Goal: Information Seeking & Learning: Learn about a topic

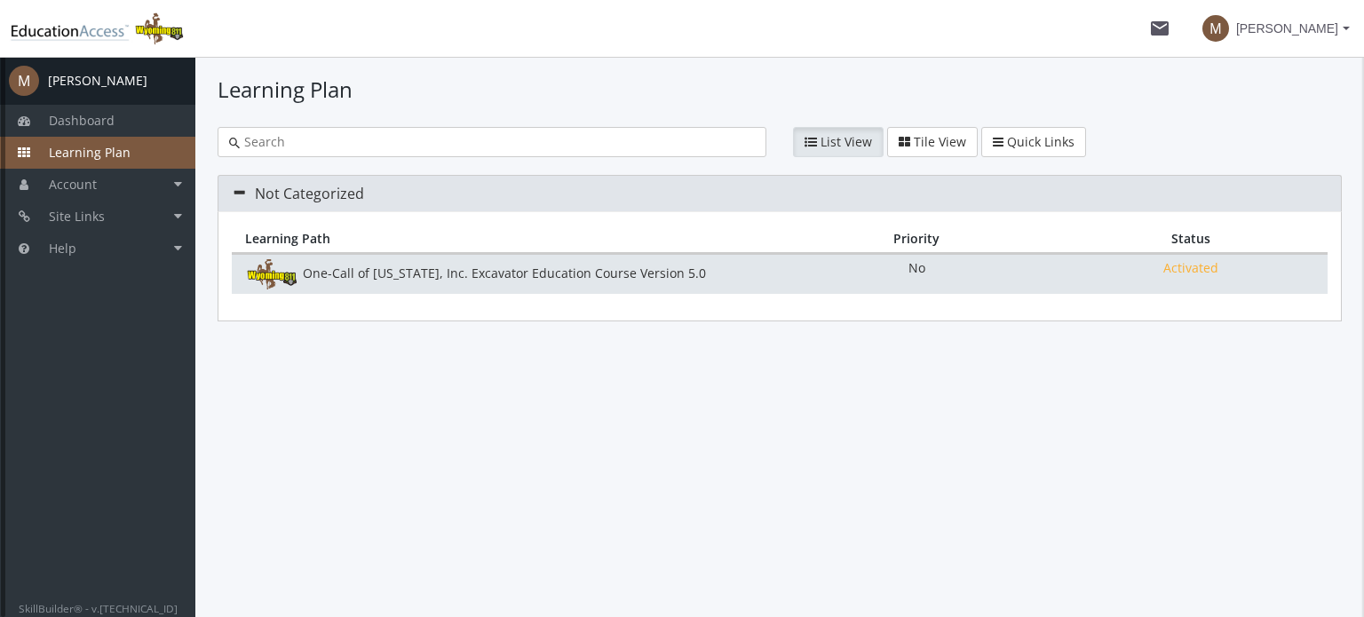
click at [431, 270] on div "One-Call of [US_STATE], Inc. Excavator Education Course Version 5.0" at bounding box center [506, 274] width 548 height 30
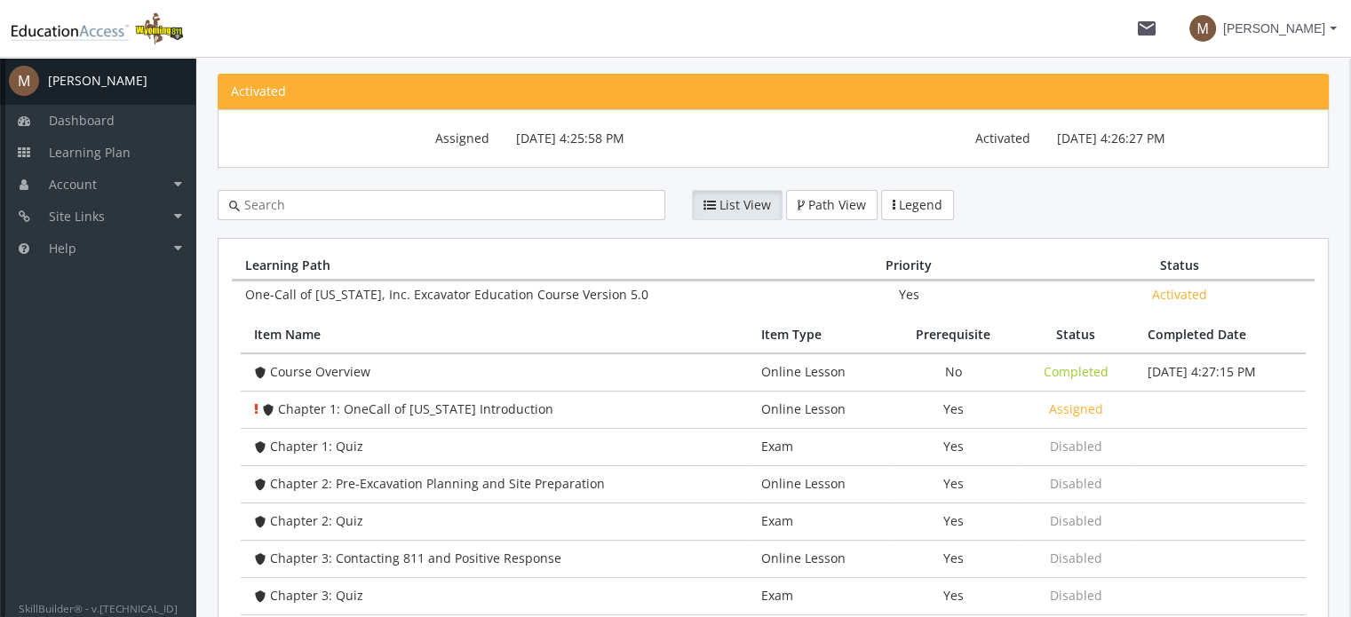
scroll to position [266, 0]
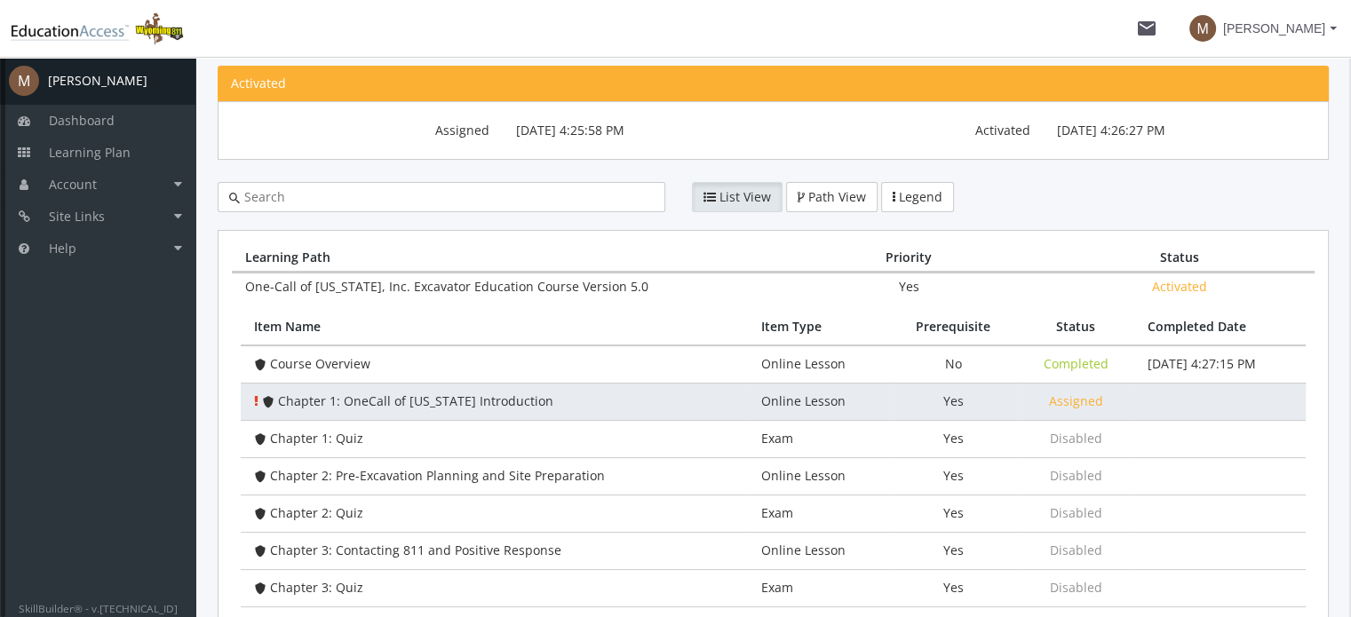
click at [419, 400] on span "Chapter 1: OneCall of [US_STATE] Introduction" at bounding box center [415, 401] width 275 height 17
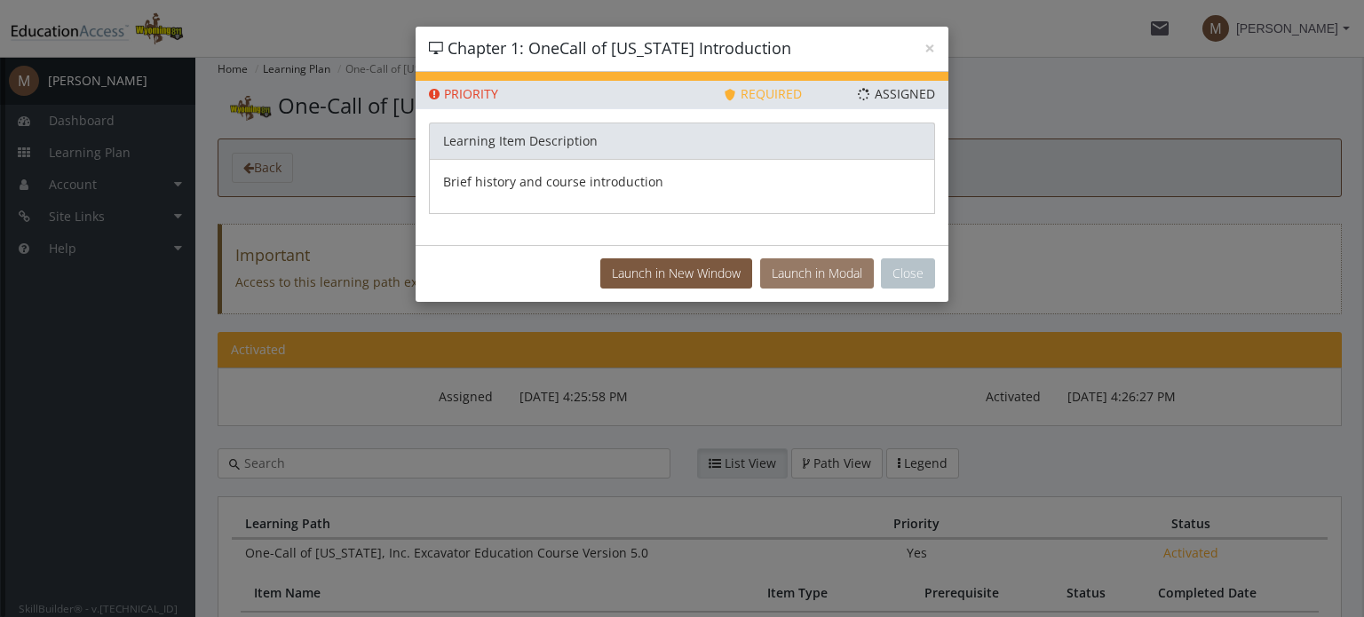
click at [824, 262] on button "Launch in Modal" at bounding box center [817, 273] width 114 height 30
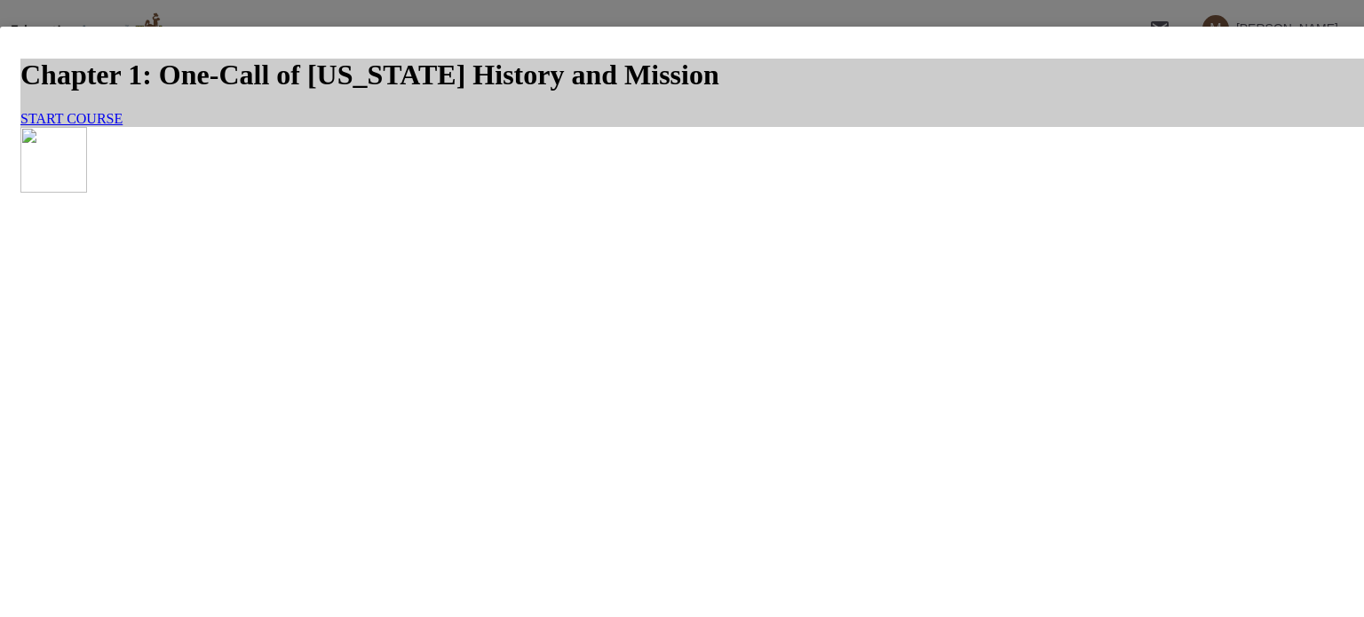
click at [123, 126] on span "START COURSE" at bounding box center [71, 118] width 102 height 15
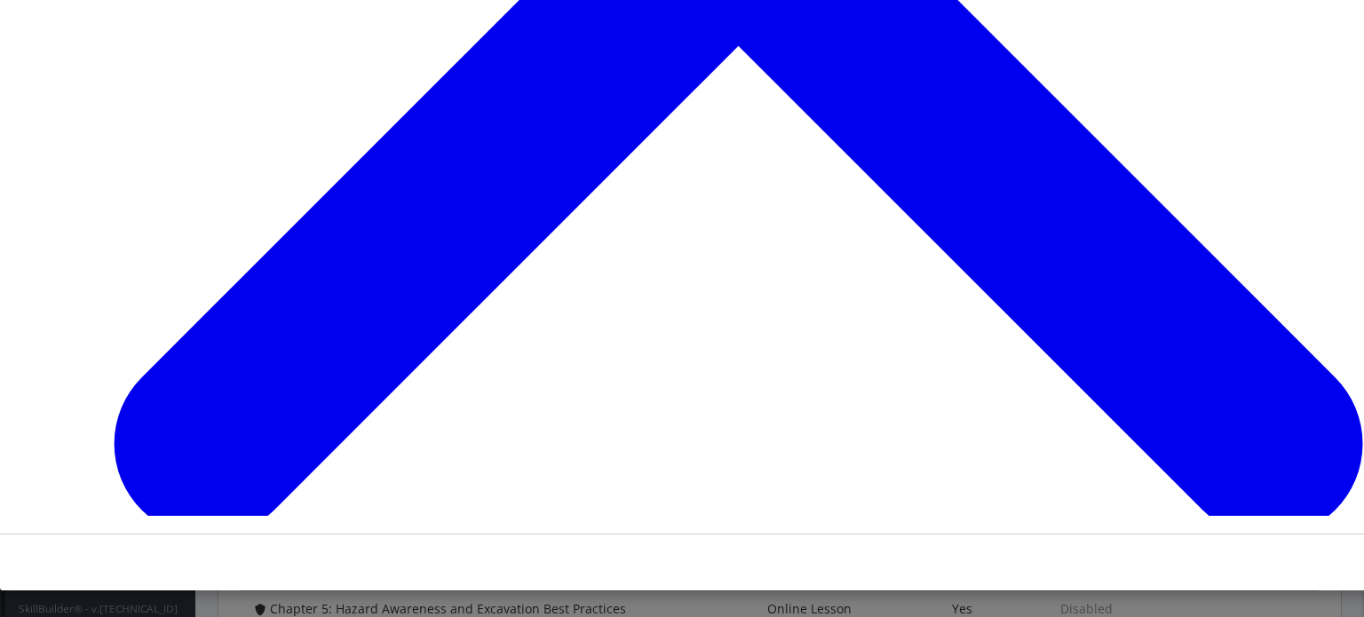
scroll to position [2198, 0]
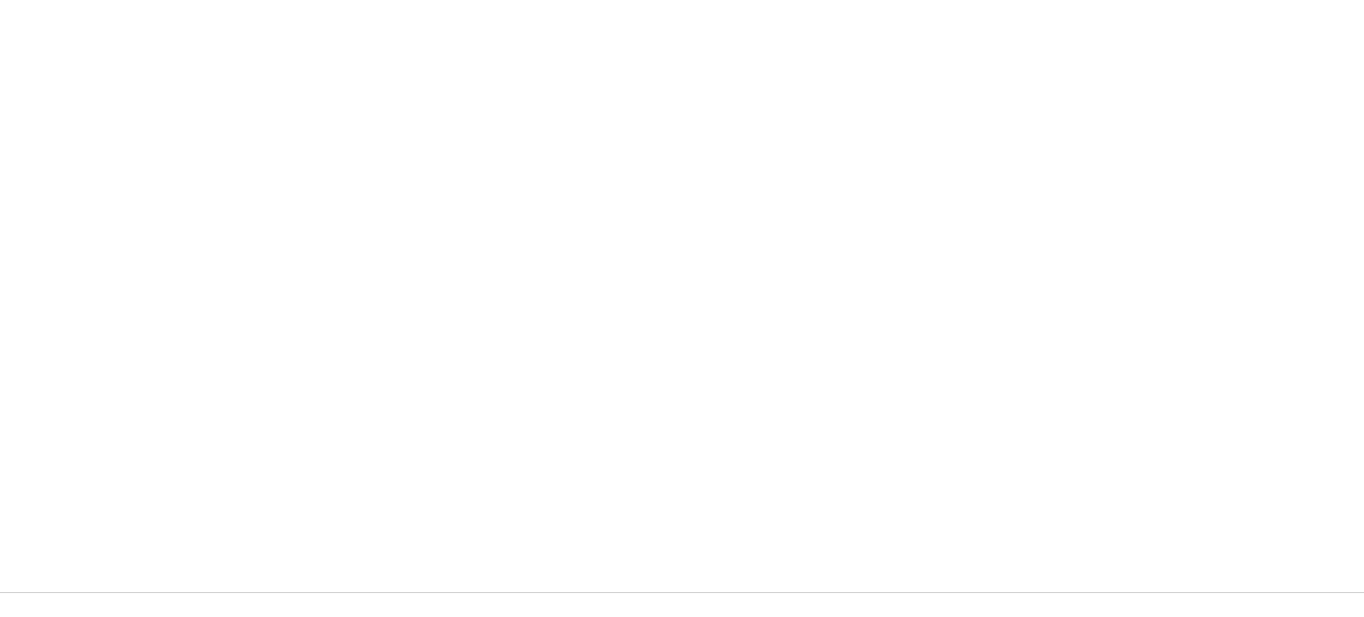
scroll to position [424, 0]
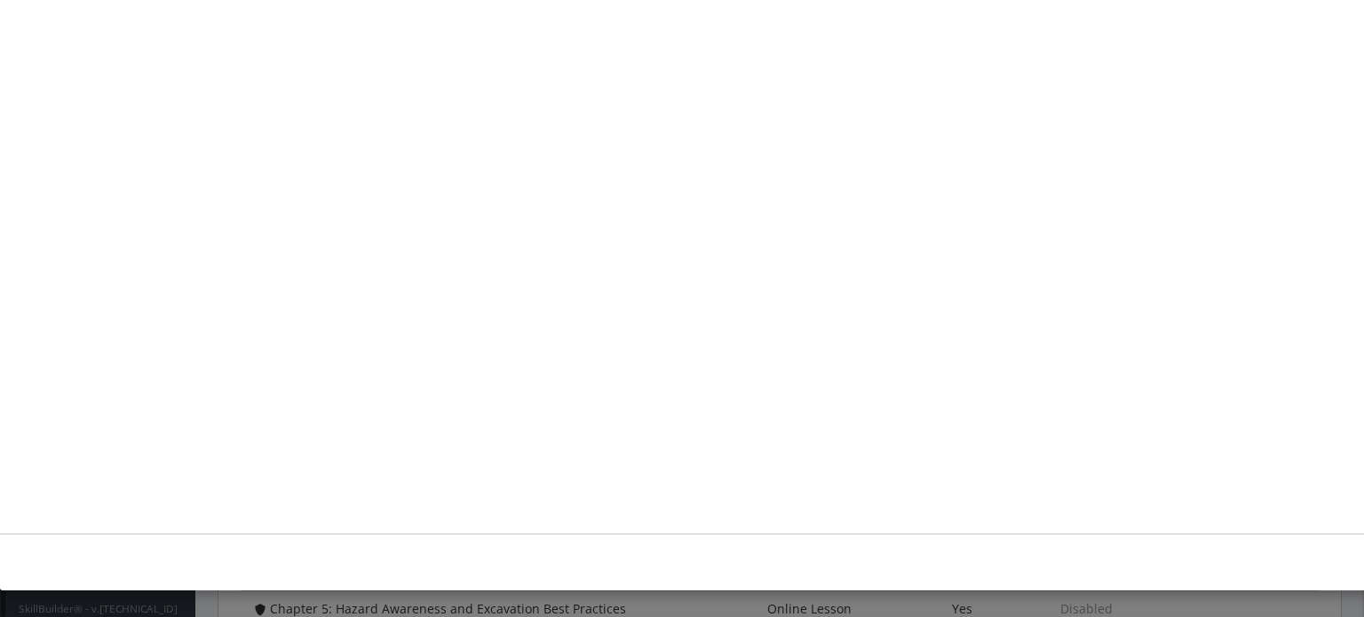
click at [803, 210] on button "Unzoom image" at bounding box center [723, 72] width 1421 height 888
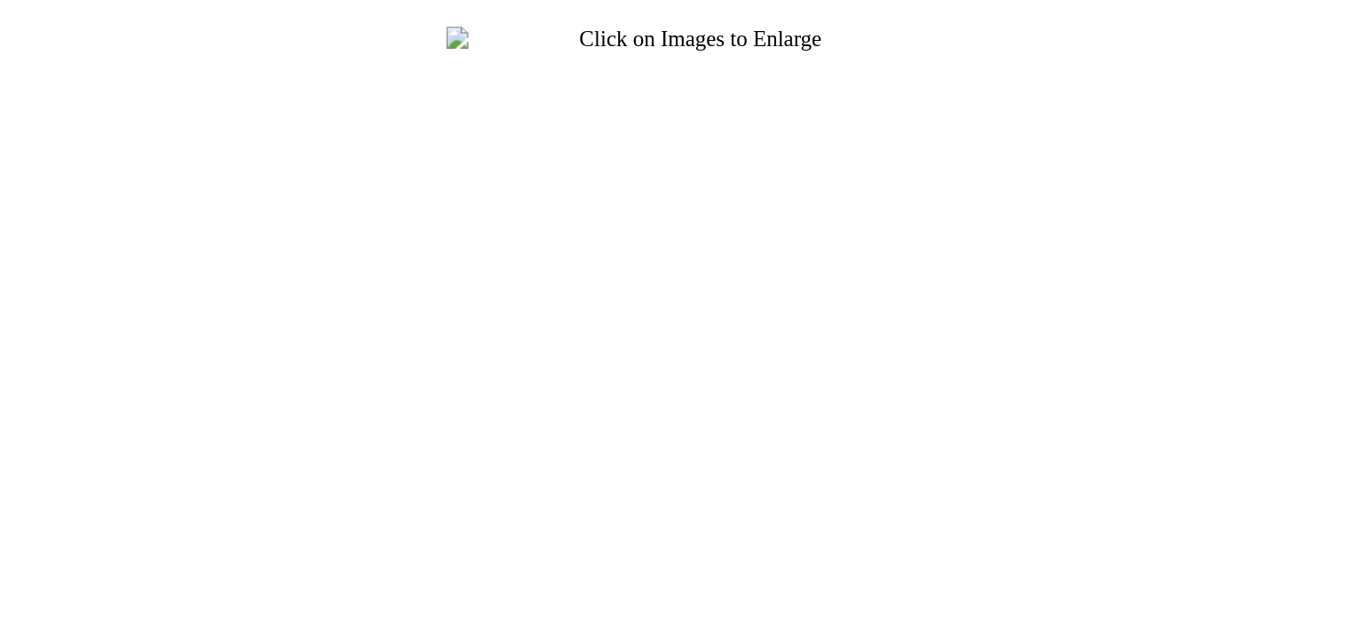
scroll to position [247, 0]
click at [706, 242] on button "Unzoom image" at bounding box center [723, 237] width 1421 height 888
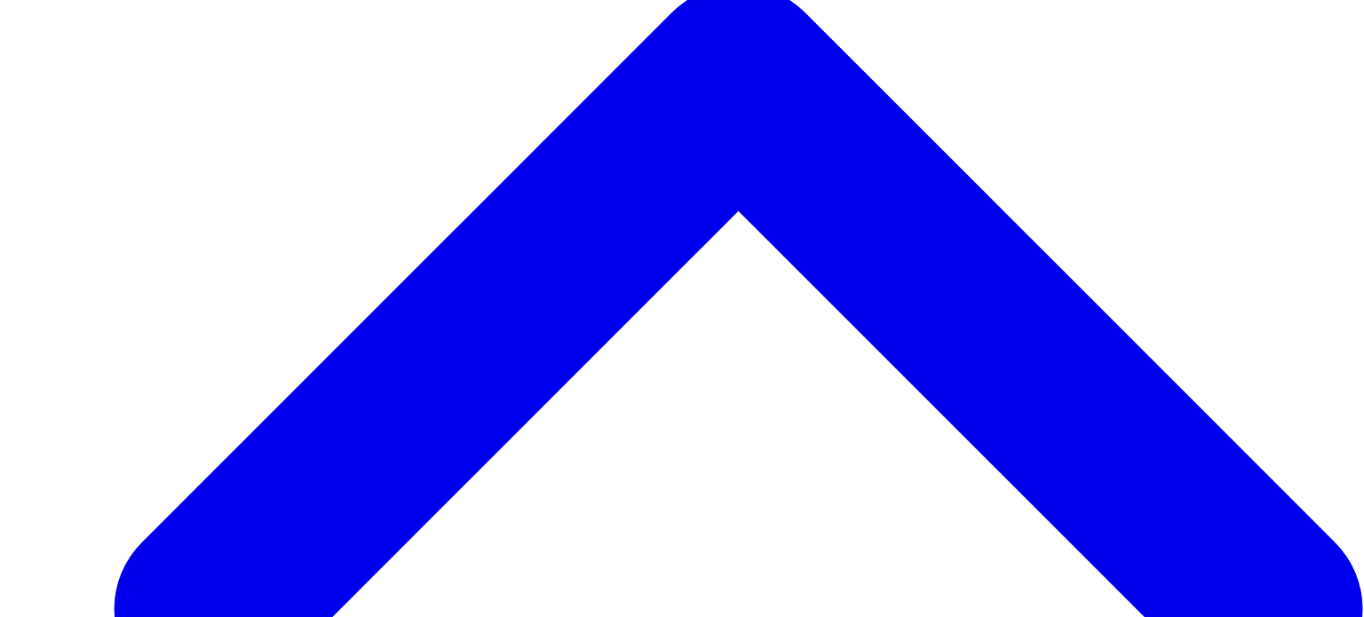
scroll to position [9542, 0]
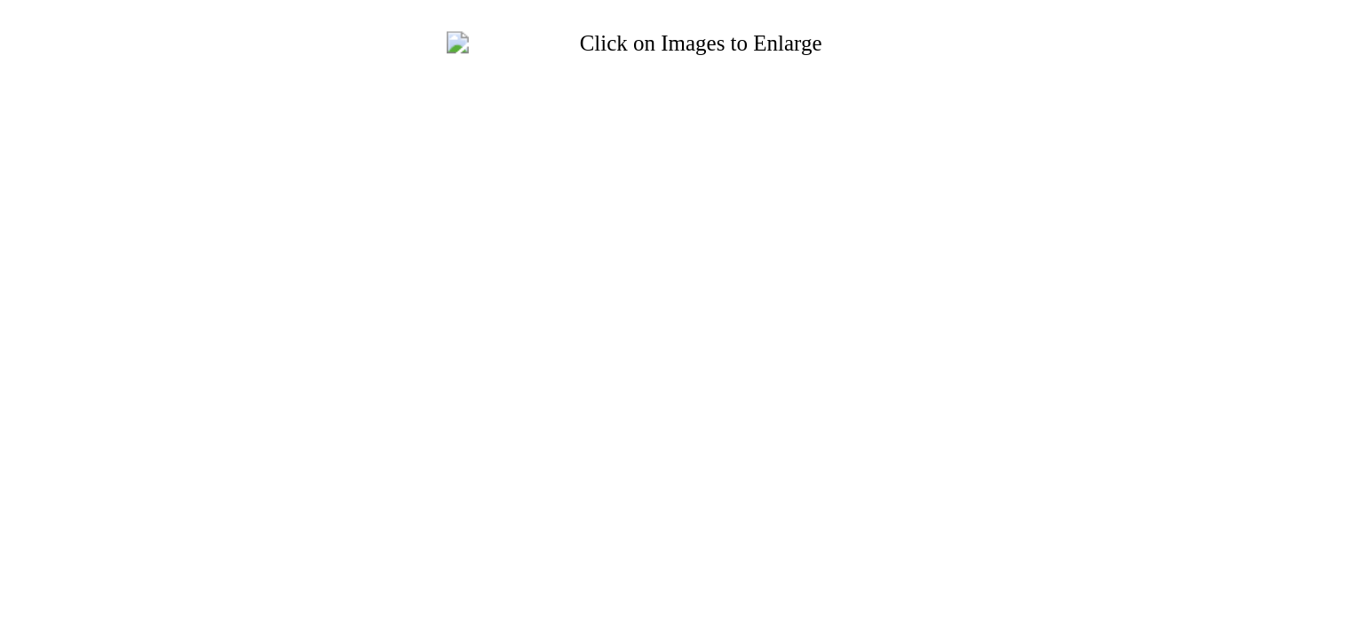
scroll to position [0, 0]
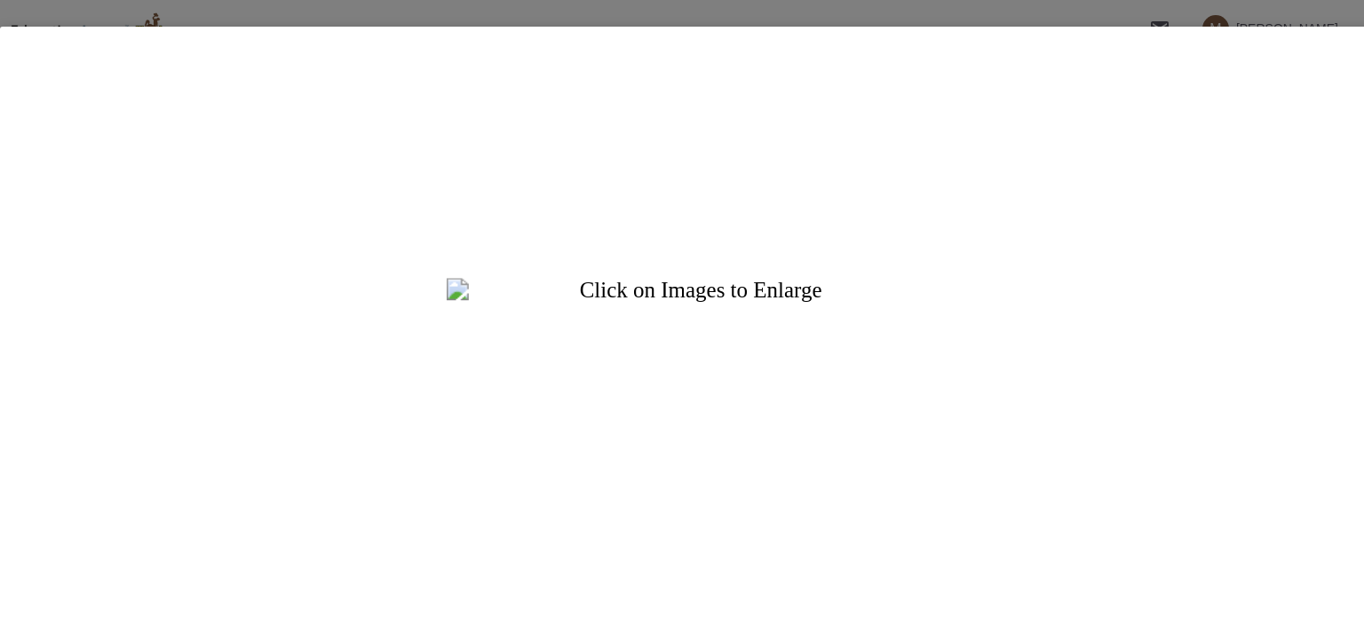
click at [757, 235] on button "Unzoom image" at bounding box center [723, 484] width 1421 height 888
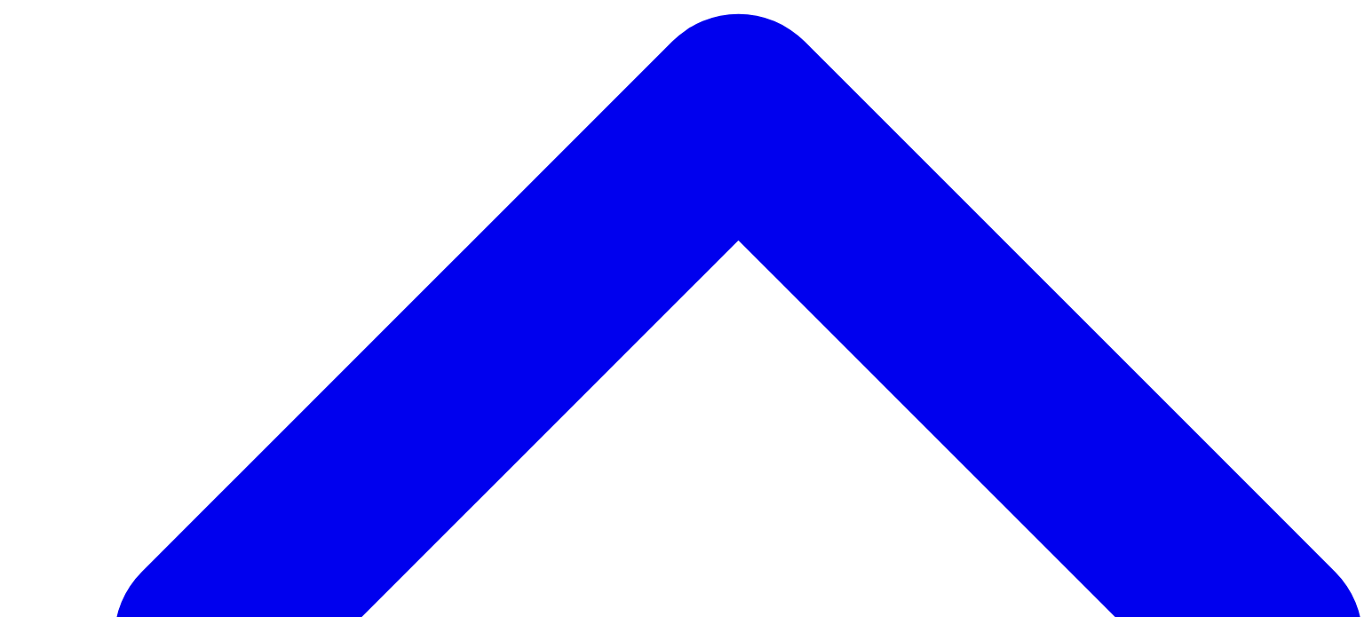
scroll to position [424, 0]
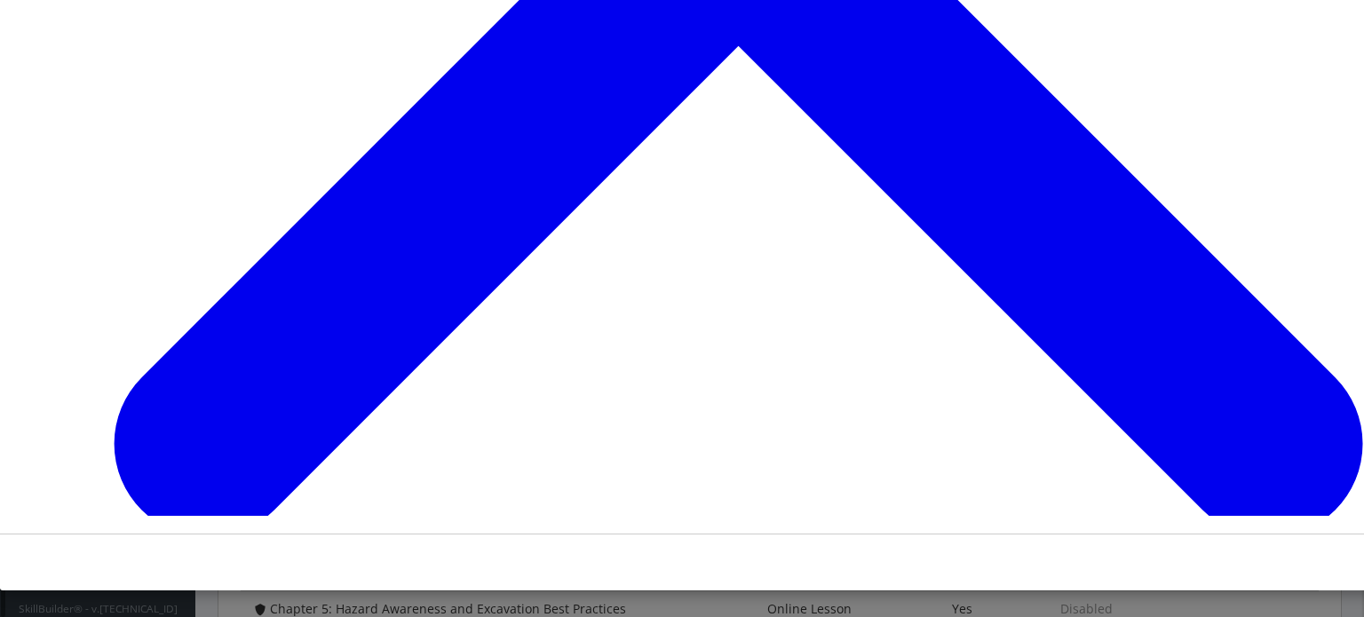
drag, startPoint x: 566, startPoint y: 279, endPoint x: 559, endPoint y: 86, distance: 192.8
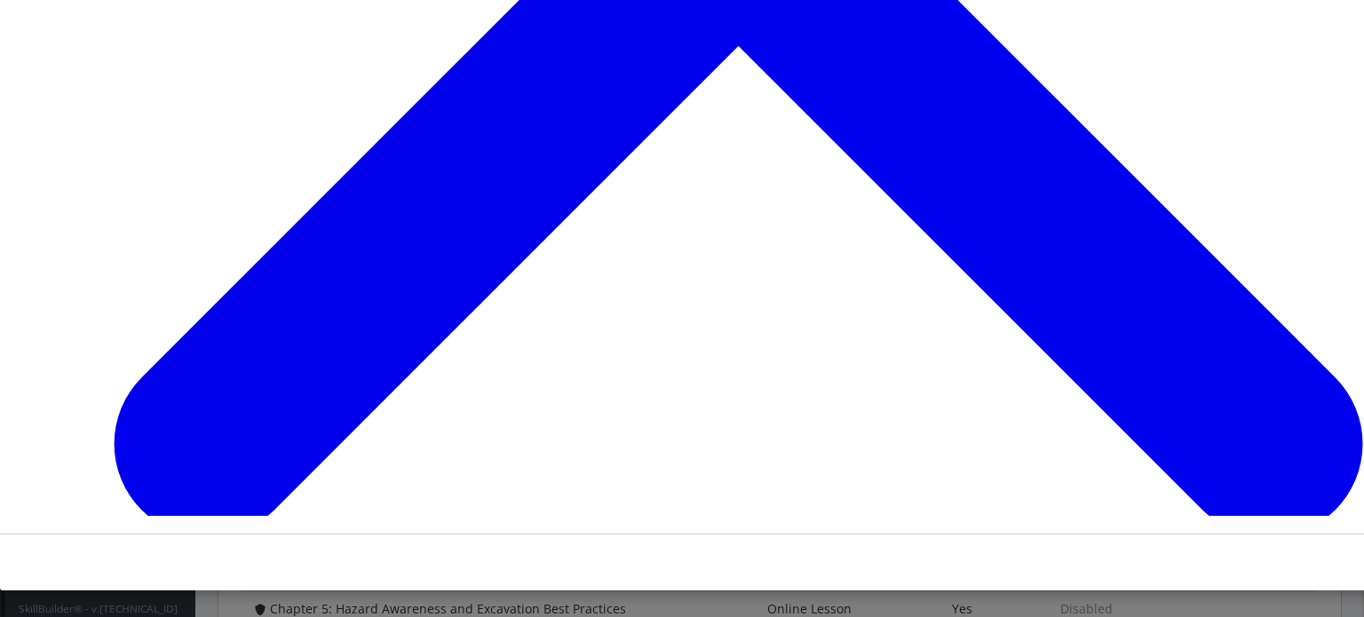
drag, startPoint x: 559, startPoint y: 165, endPoint x: 556, endPoint y: 326, distance: 160.8
drag, startPoint x: 849, startPoint y: 401, endPoint x: 845, endPoint y: 331, distance: 70.3
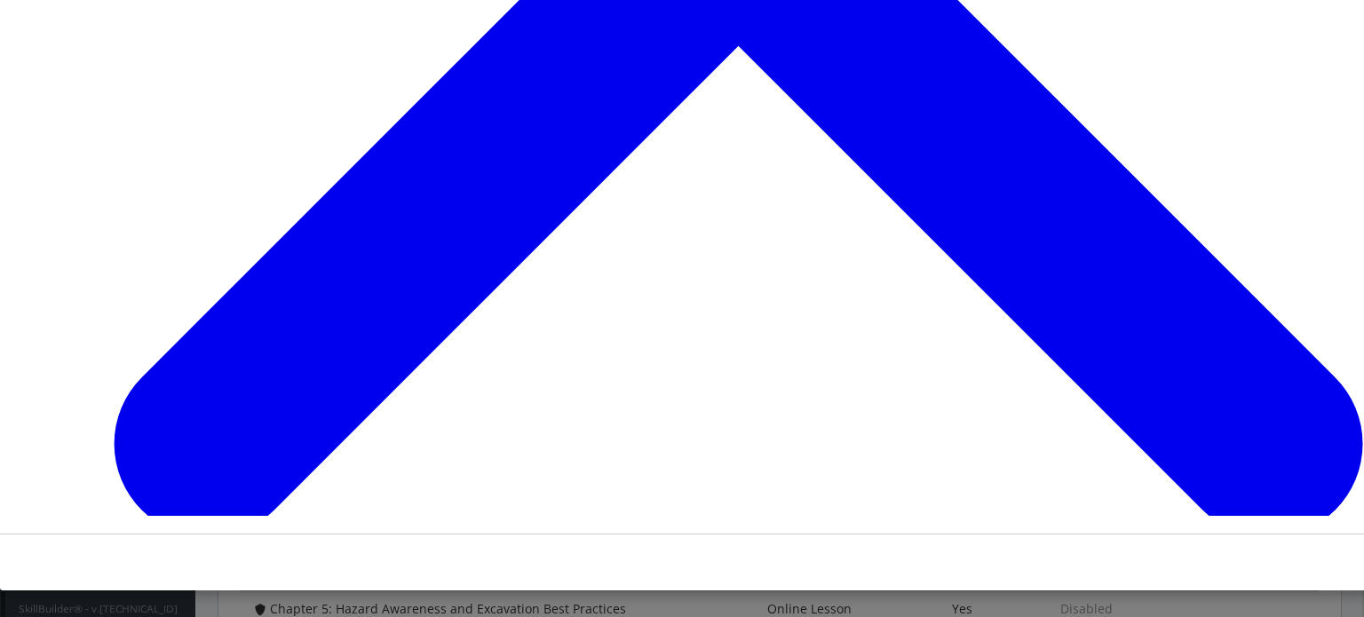
drag, startPoint x: 616, startPoint y: 396, endPoint x: 605, endPoint y: 238, distance: 158.5
drag, startPoint x: 588, startPoint y: 234, endPoint x: 604, endPoint y: 381, distance: 148.3
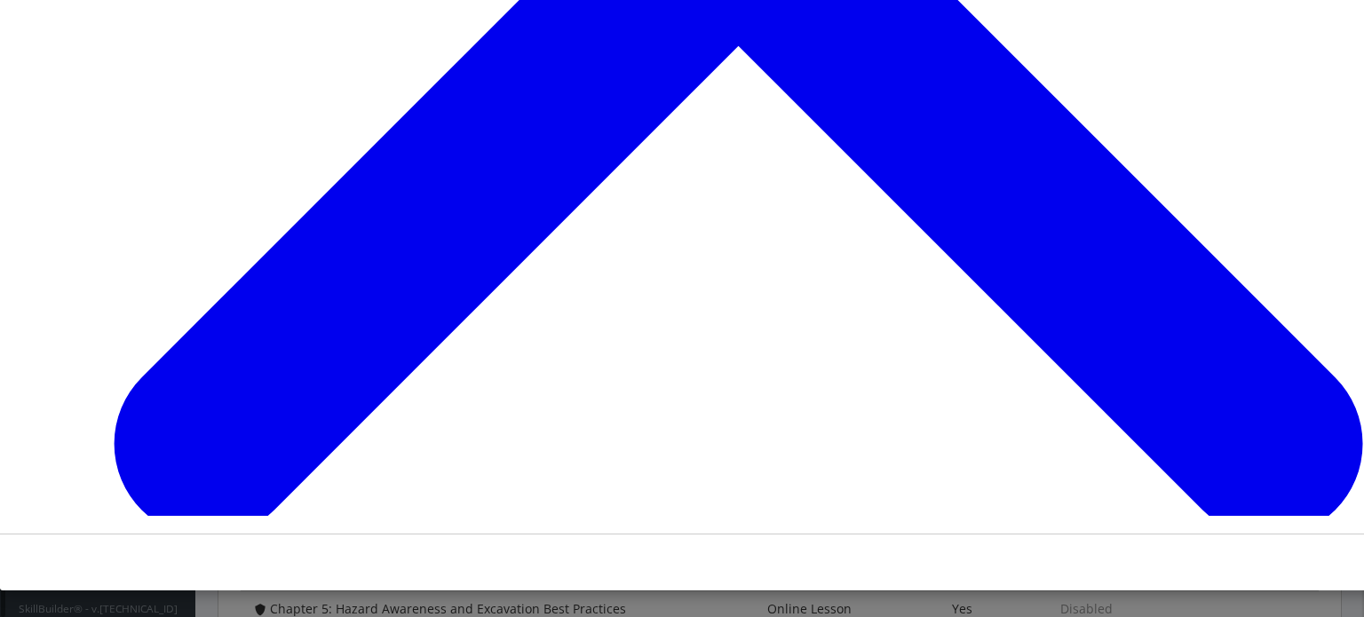
scroll to position [10493, 0]
drag, startPoint x: 596, startPoint y: 248, endPoint x: 609, endPoint y: 375, distance: 127.7
drag, startPoint x: 622, startPoint y: 320, endPoint x: 612, endPoint y: 131, distance: 189.4
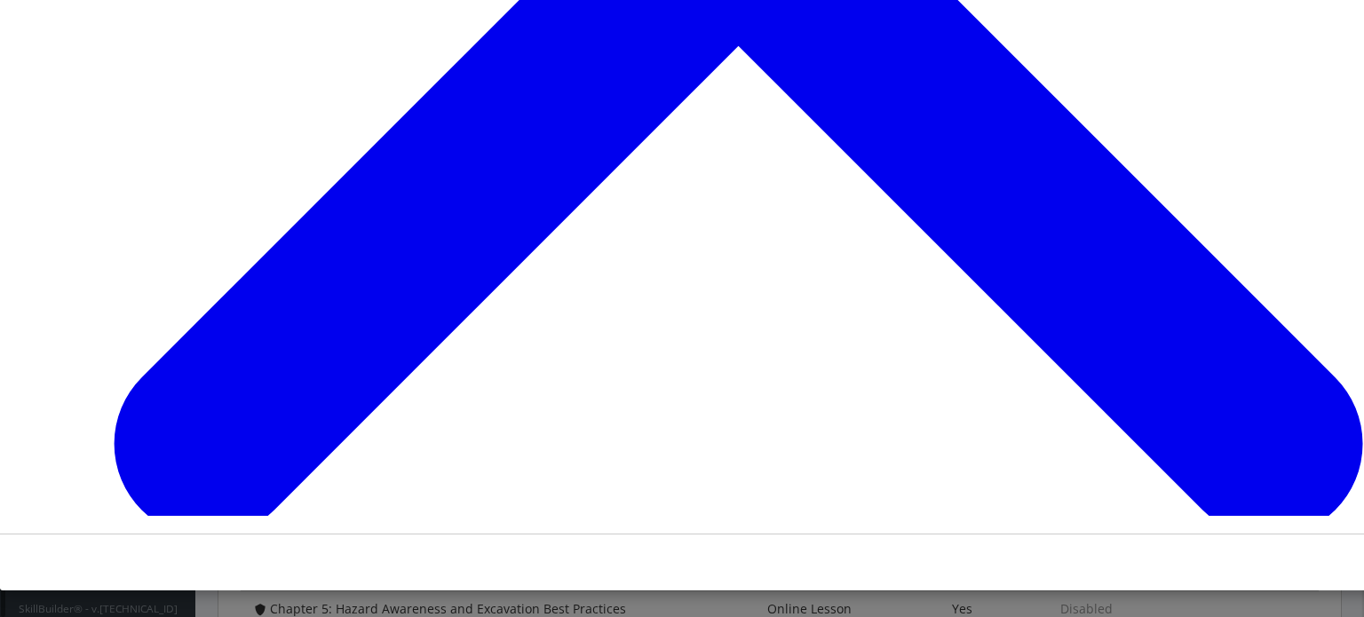
drag, startPoint x: 779, startPoint y: 139, endPoint x: 773, endPoint y: 248, distance: 109.4
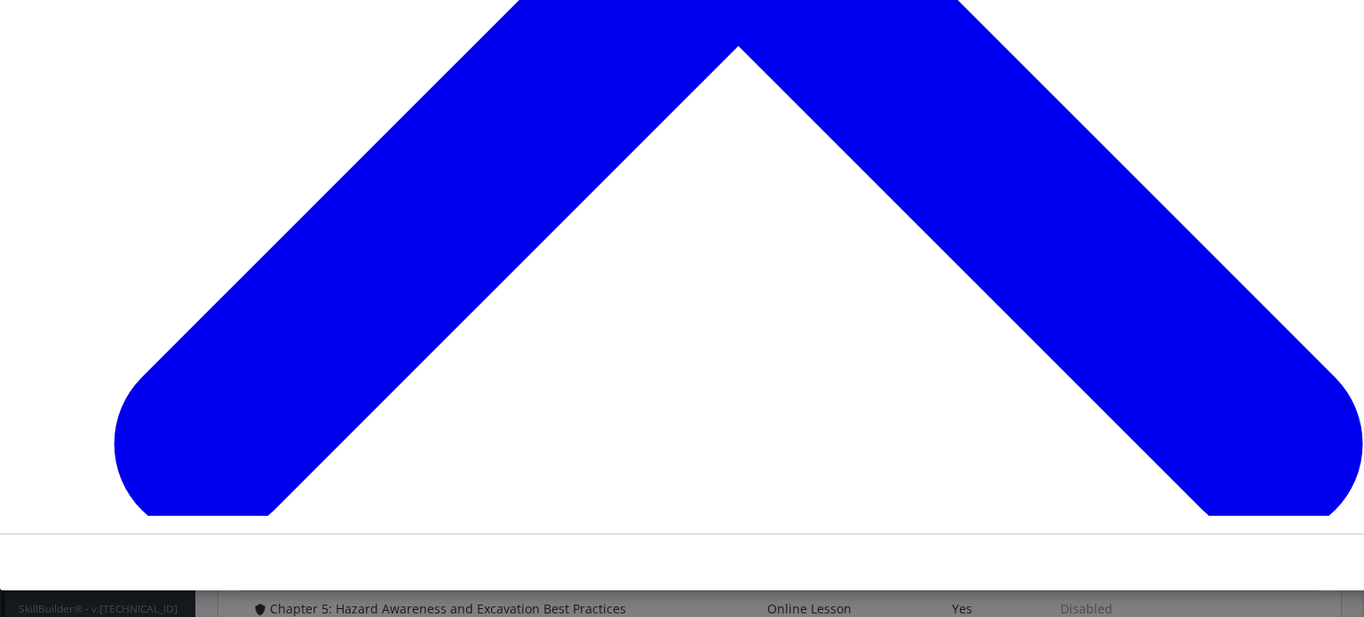
drag, startPoint x: 535, startPoint y: 247, endPoint x: 551, endPoint y: 418, distance: 172.1
drag, startPoint x: 566, startPoint y: 404, endPoint x: 566, endPoint y: 227, distance: 176.7
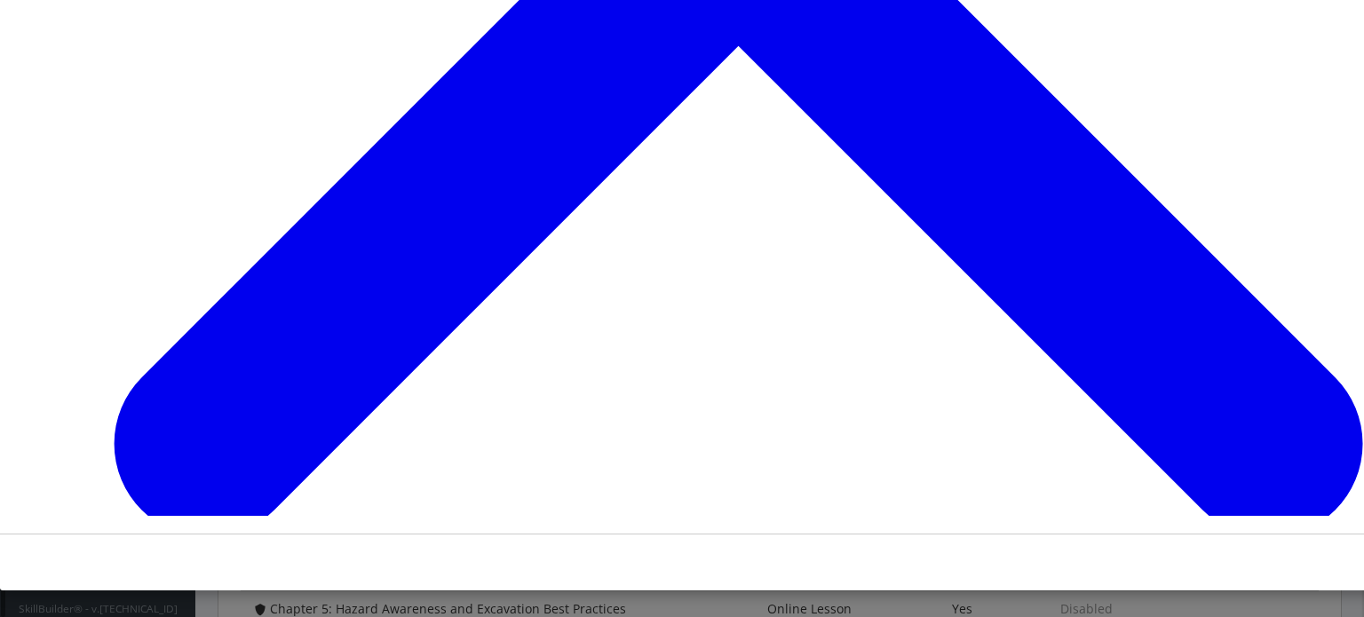
drag, startPoint x: 552, startPoint y: 479, endPoint x: 565, endPoint y: 210, distance: 268.5
drag, startPoint x: 546, startPoint y: 383, endPoint x: 539, endPoint y: 181, distance: 201.7
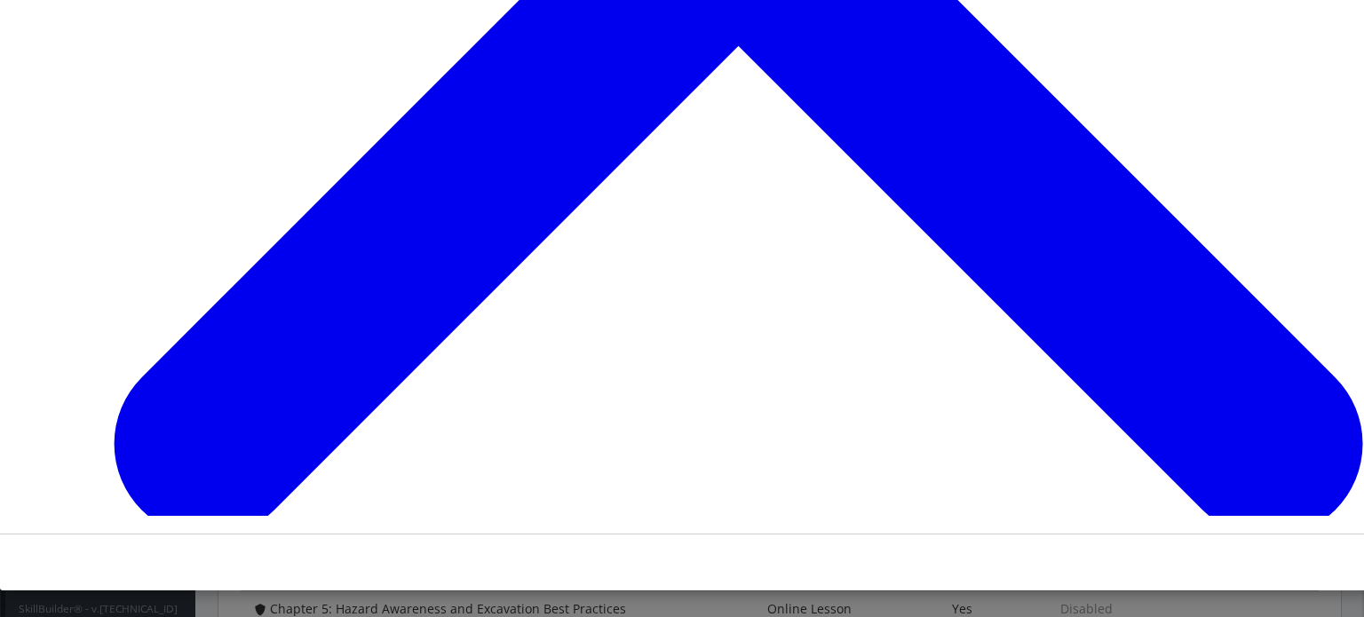
drag, startPoint x: 458, startPoint y: 374, endPoint x: 462, endPoint y: 180, distance: 193.6
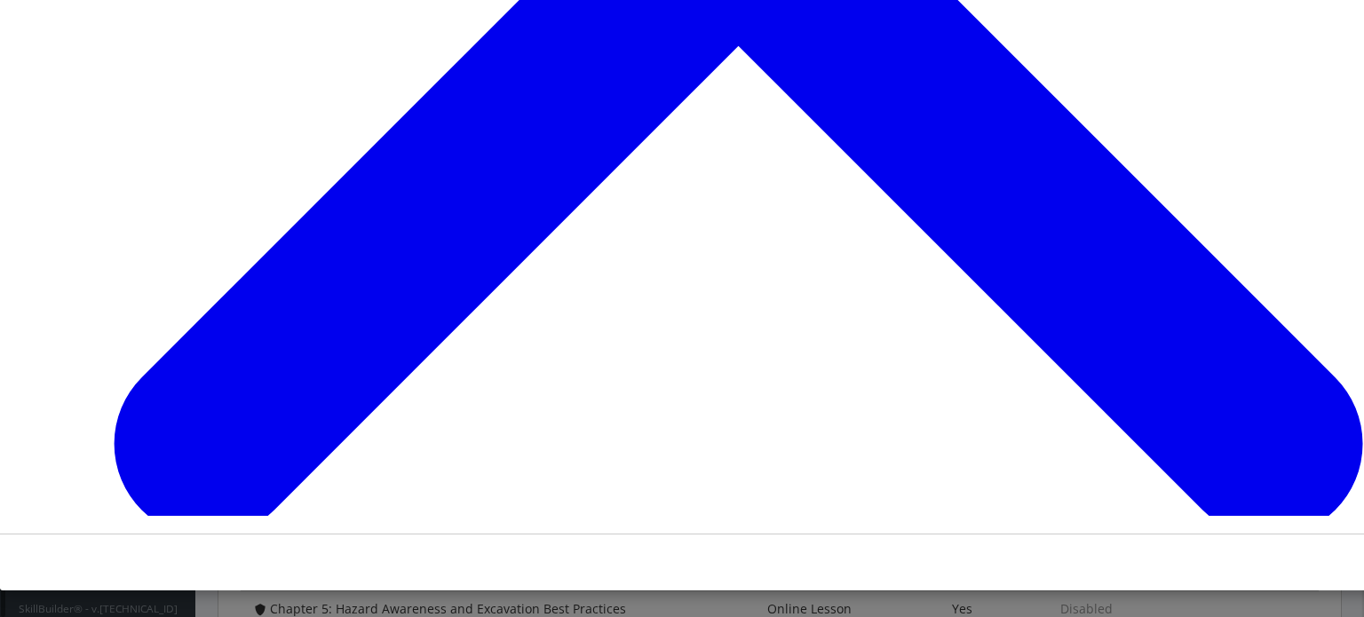
drag, startPoint x: 515, startPoint y: 367, endPoint x: 486, endPoint y: 283, distance: 88.5
drag, startPoint x: 482, startPoint y: 363, endPoint x: 774, endPoint y: 248, distance: 314.1
drag, startPoint x: 568, startPoint y: 158, endPoint x: 863, endPoint y: 172, distance: 295.2
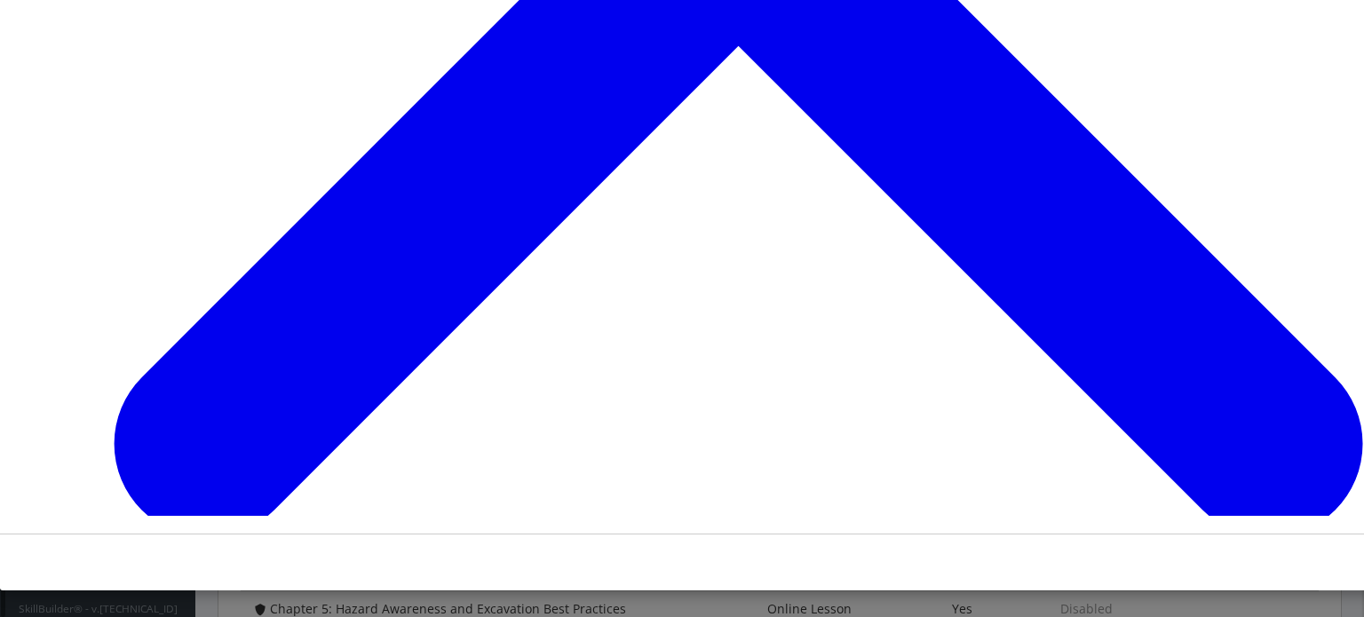
drag, startPoint x: 555, startPoint y: 315, endPoint x: 805, endPoint y: 183, distance: 282.4
drag, startPoint x: 646, startPoint y: 305, endPoint x: 867, endPoint y: 312, distance: 221.2
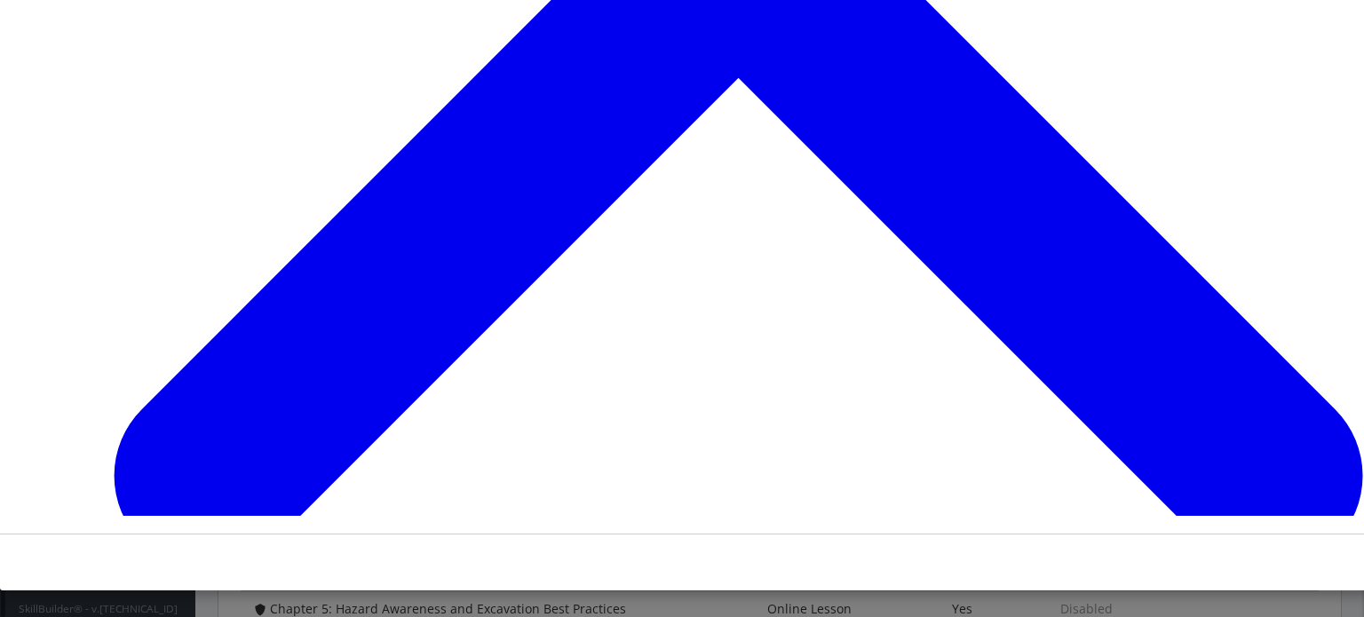
scroll to position [10857, 0]
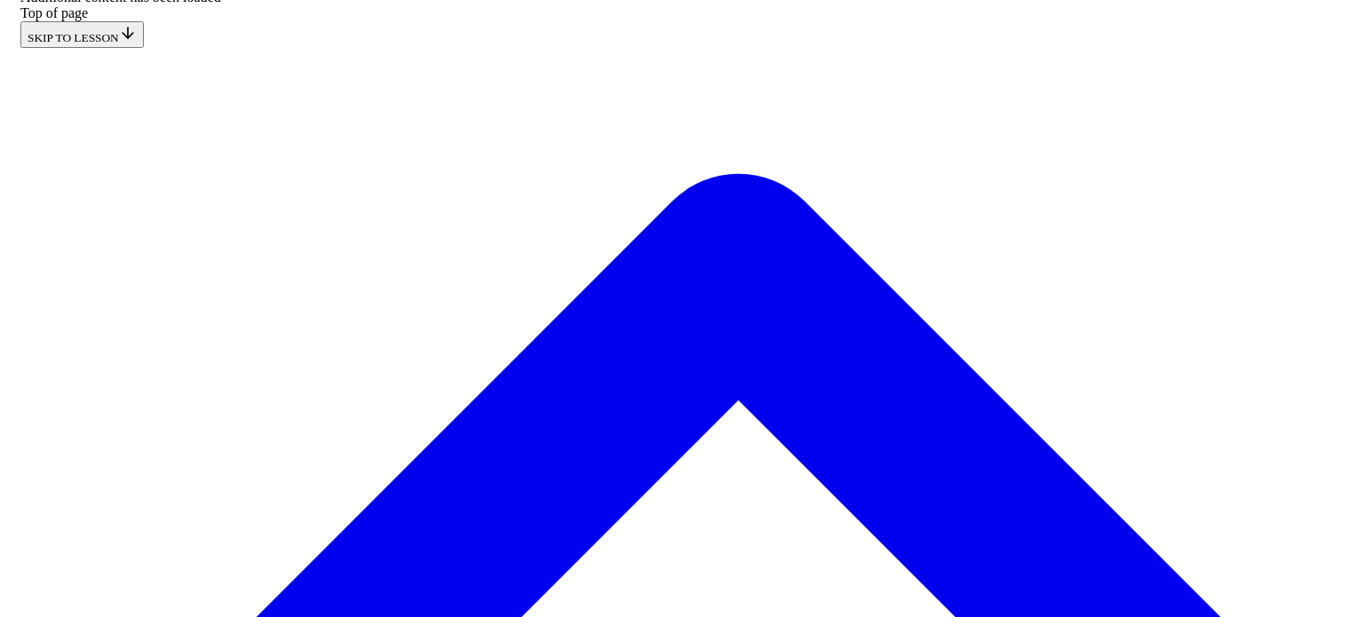
scroll to position [0, 0]
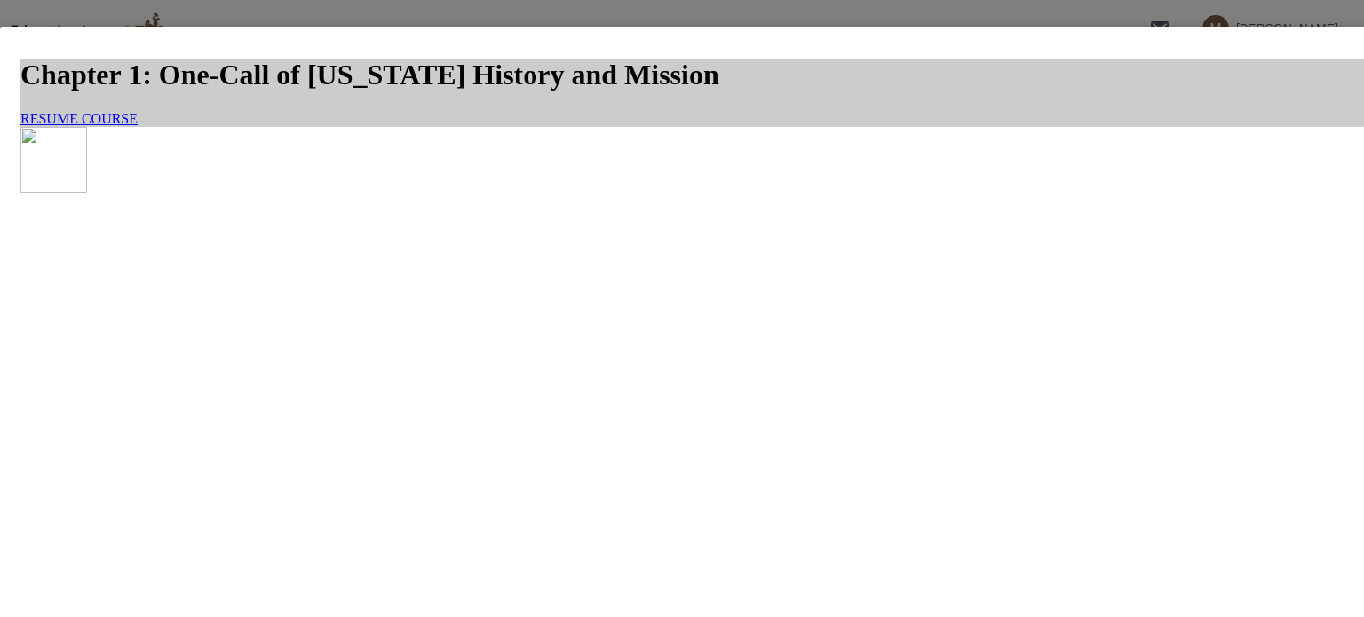
click at [138, 126] on span "RESUME COURSE" at bounding box center [78, 118] width 117 height 15
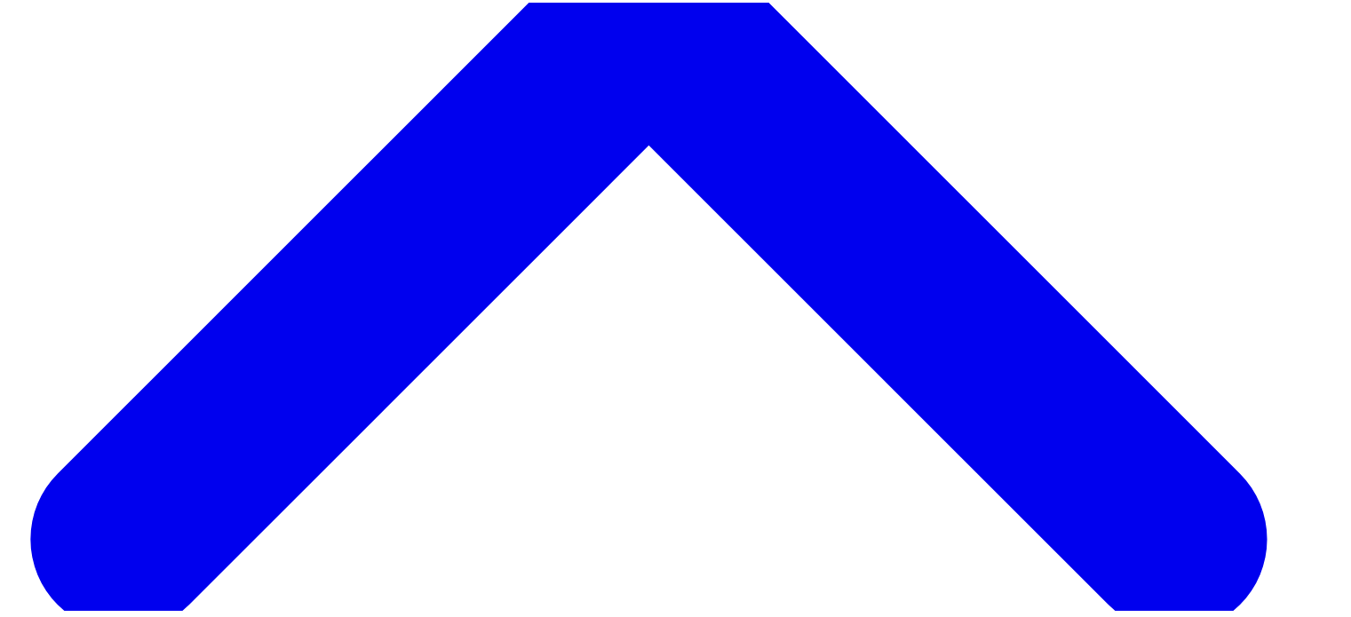
scroll to position [424, 97]
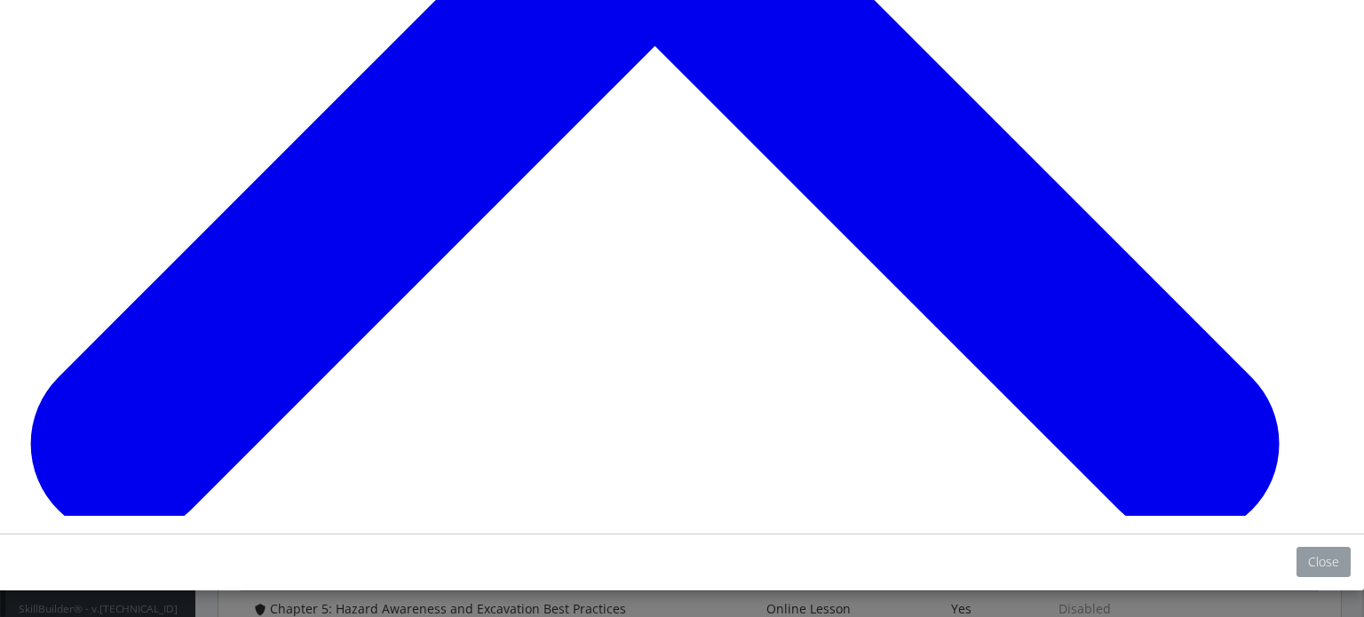
click at [1313, 547] on button "Close" at bounding box center [1324, 562] width 54 height 30
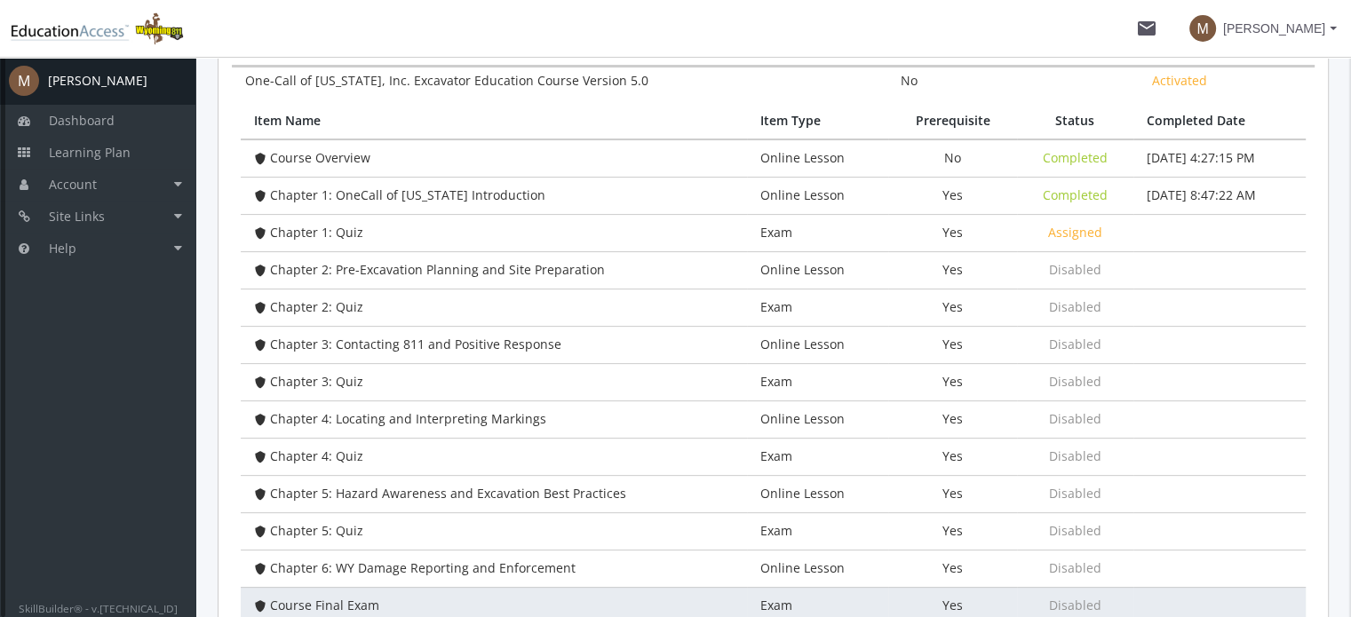
scroll to position [461, 0]
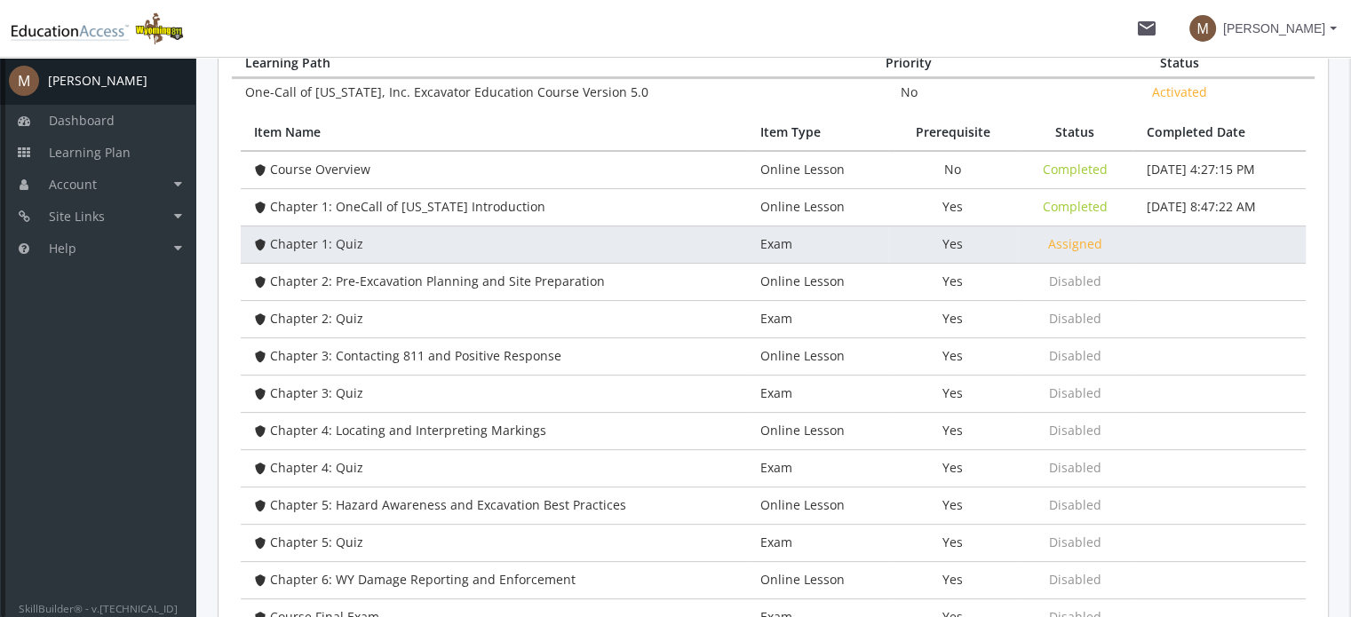
click at [342, 242] on span "Chapter 1: Quiz" at bounding box center [316, 243] width 93 height 17
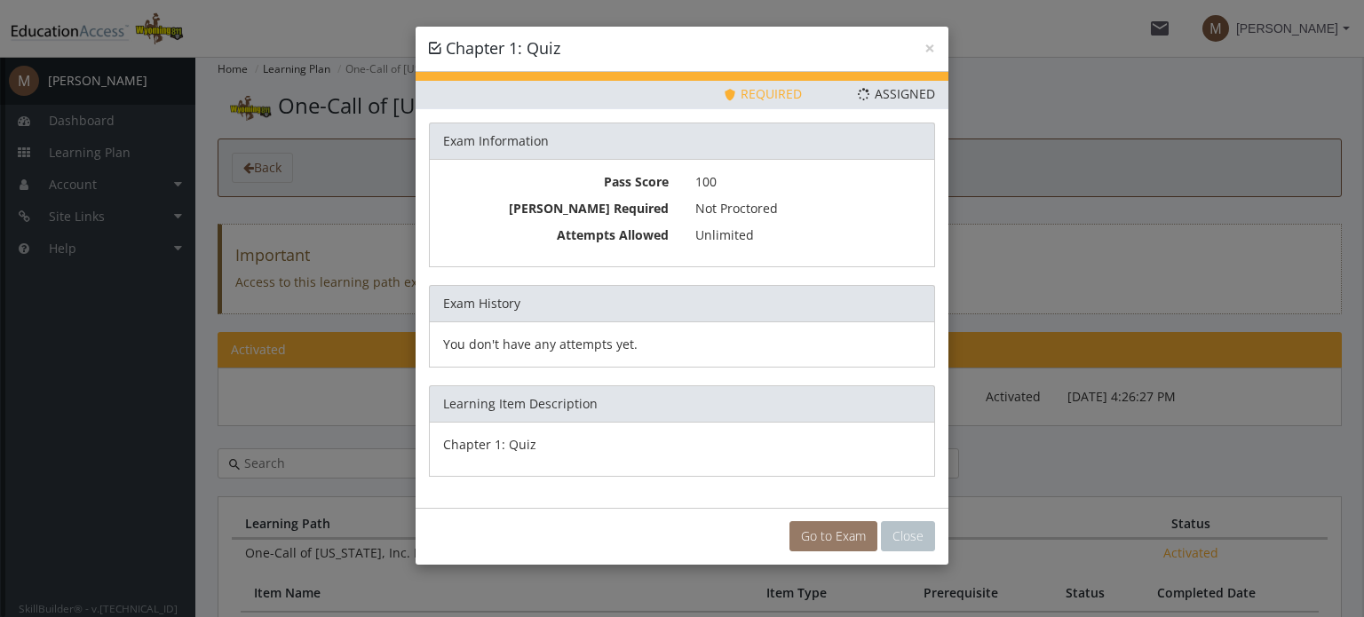
click at [831, 535] on link "Go to Exam" at bounding box center [833, 536] width 88 height 30
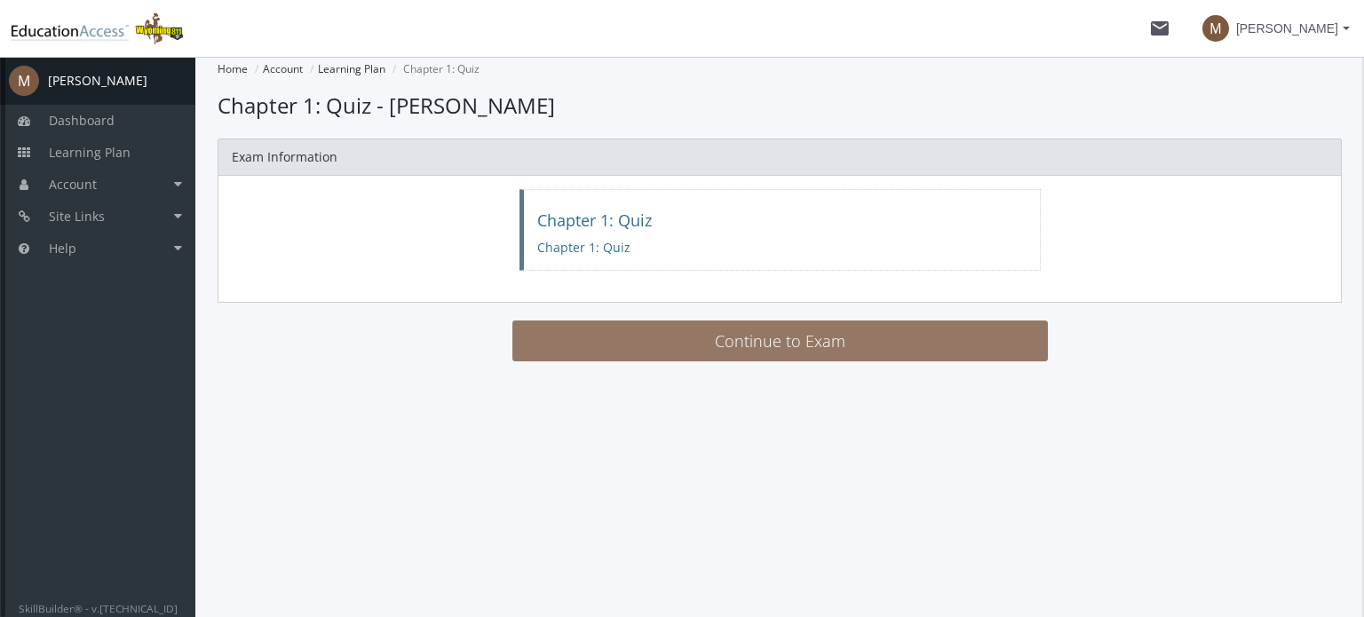
click at [797, 346] on button "Continue to Exam" at bounding box center [779, 341] width 535 height 41
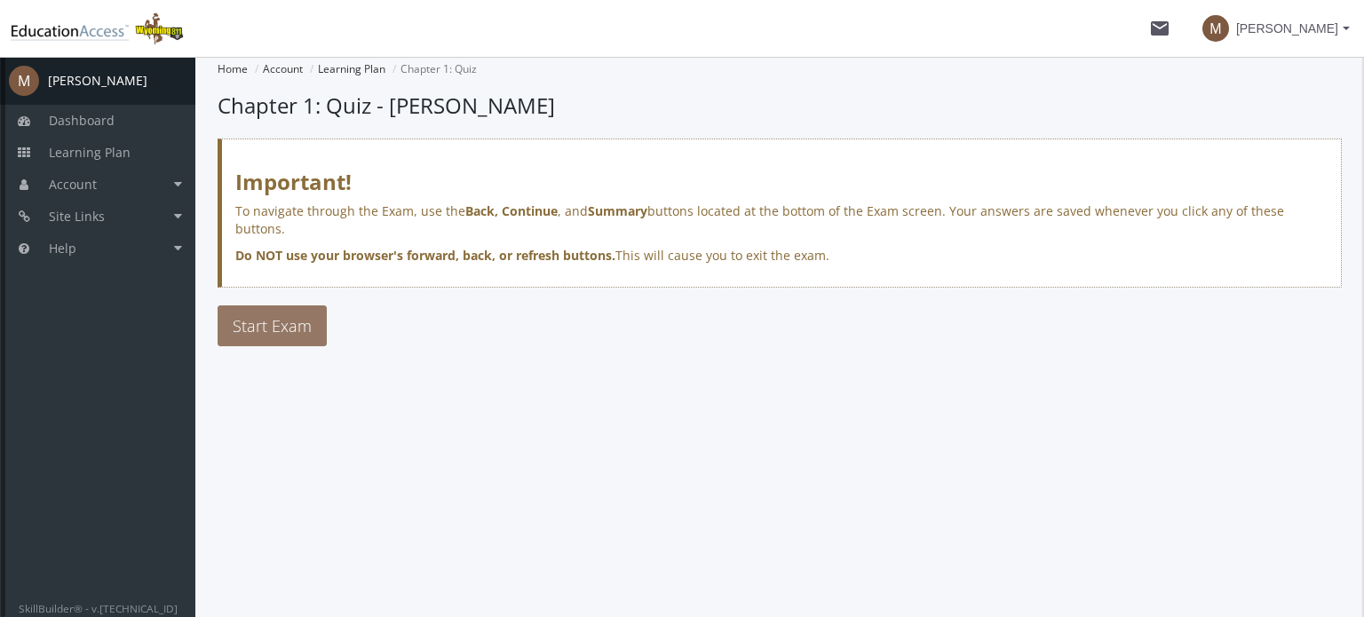
click at [302, 315] on span "Start Exam" at bounding box center [272, 325] width 79 height 21
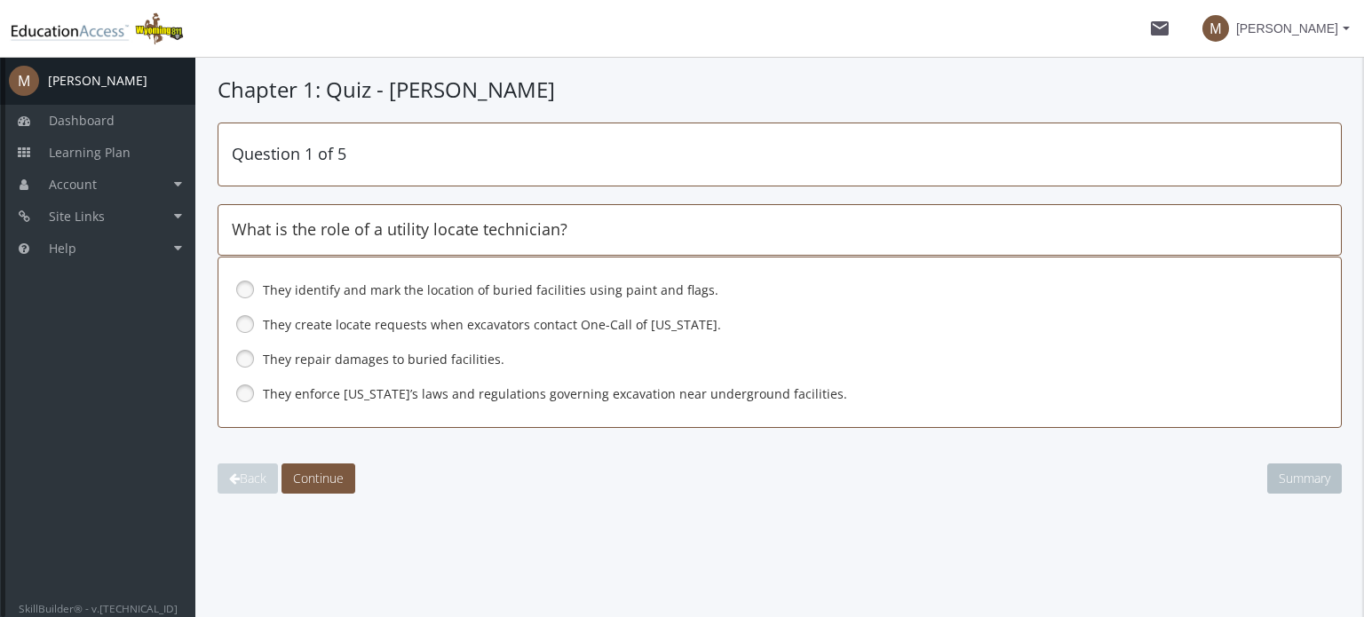
click at [245, 282] on link at bounding box center [245, 289] width 27 height 27
click at [328, 474] on span "Continue" at bounding box center [318, 478] width 51 height 17
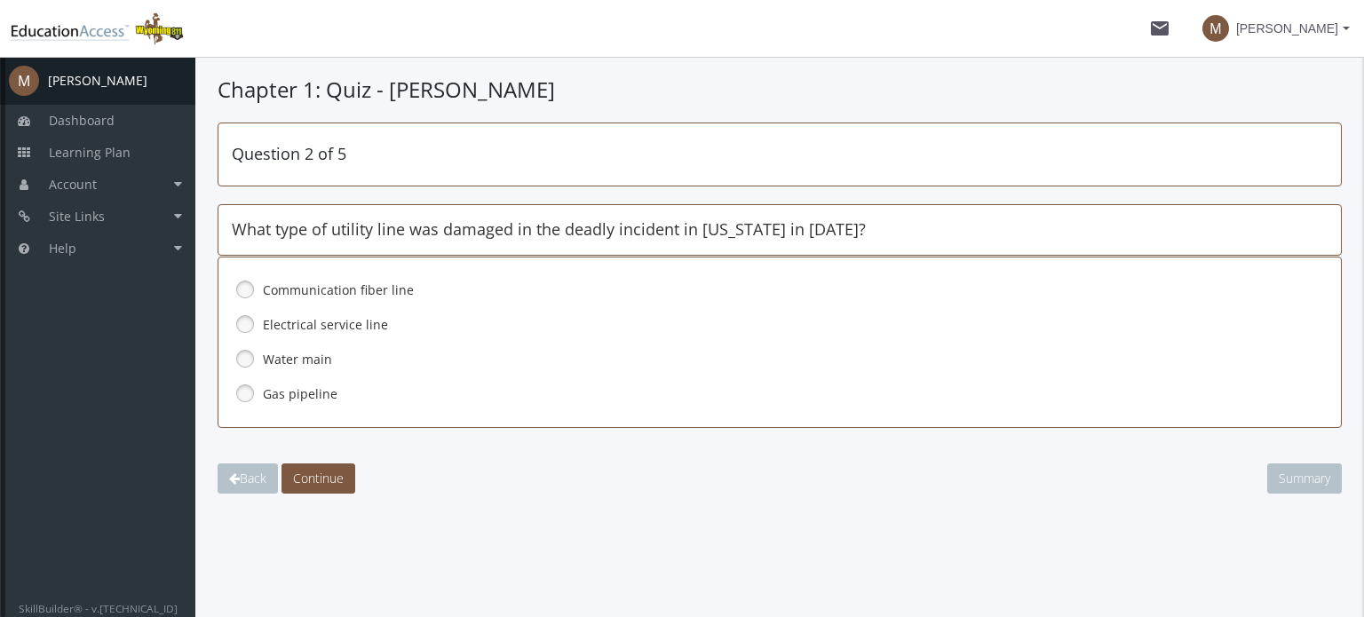
click at [245, 390] on link at bounding box center [245, 393] width 27 height 27
click at [337, 472] on span "Continue" at bounding box center [318, 478] width 51 height 17
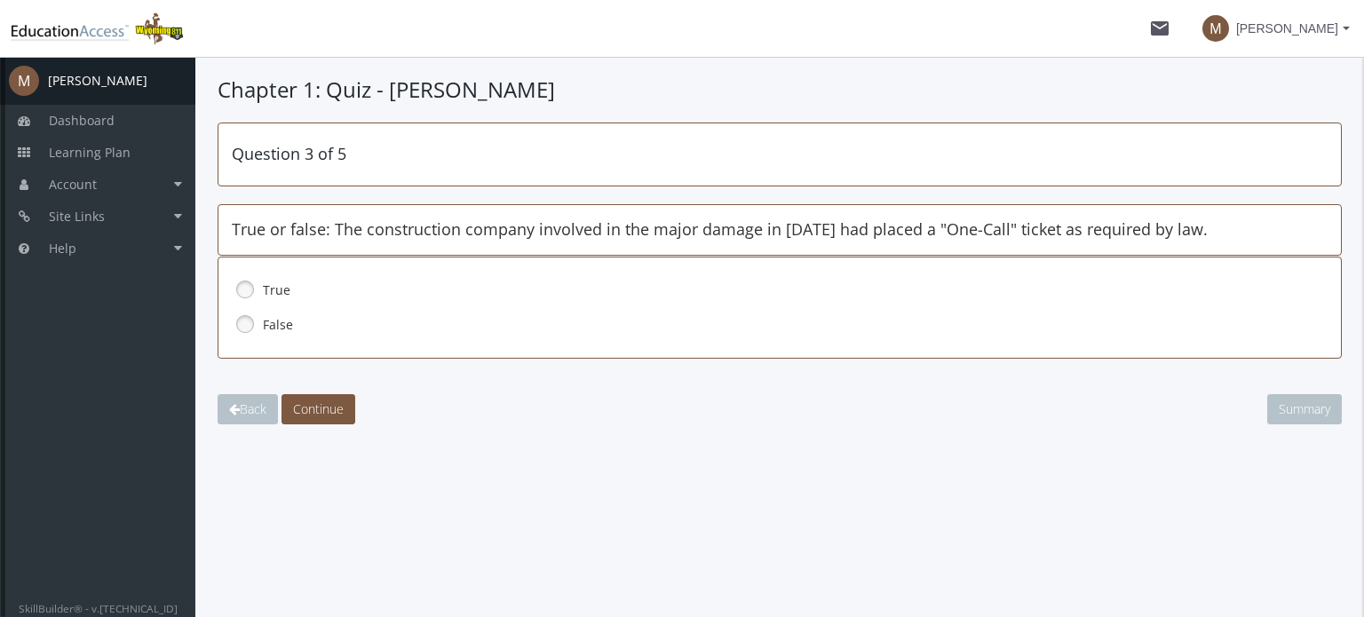
click at [244, 284] on link at bounding box center [245, 289] width 27 height 27
click at [326, 407] on span "Continue" at bounding box center [318, 409] width 51 height 17
drag, startPoint x: 242, startPoint y: 322, endPoint x: 271, endPoint y: 358, distance: 46.0
click at [243, 322] on link at bounding box center [245, 324] width 27 height 27
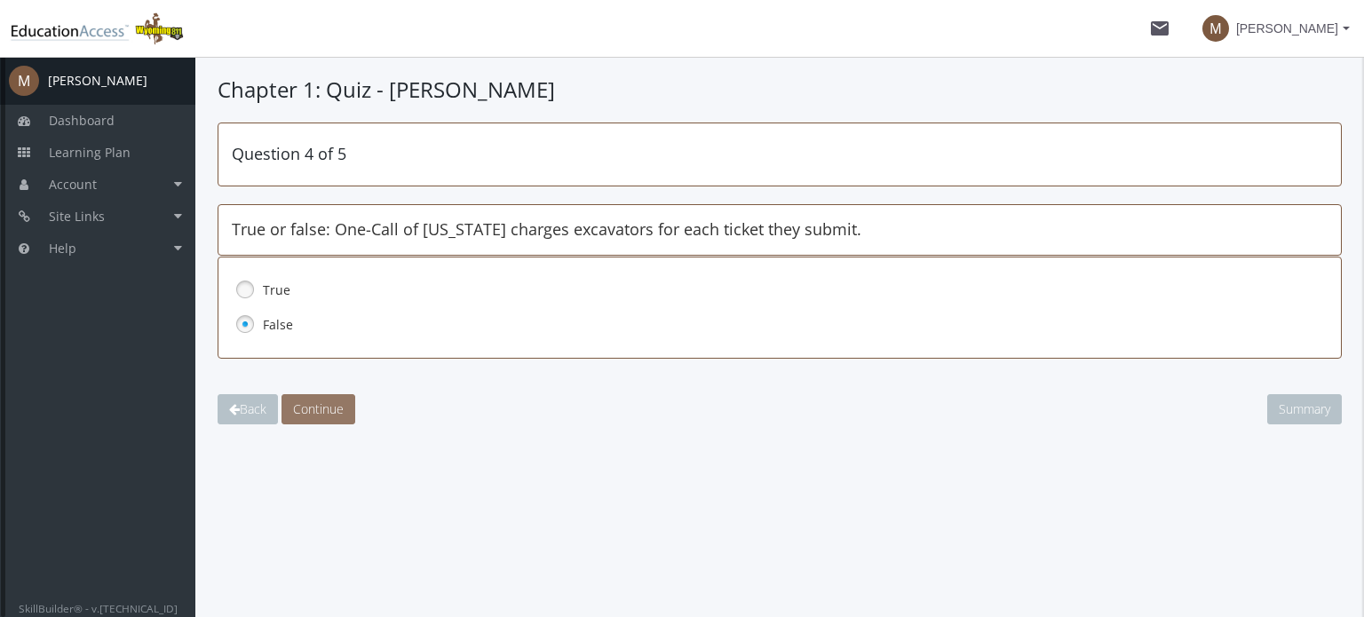
click at [327, 406] on span "Continue" at bounding box center [318, 409] width 51 height 17
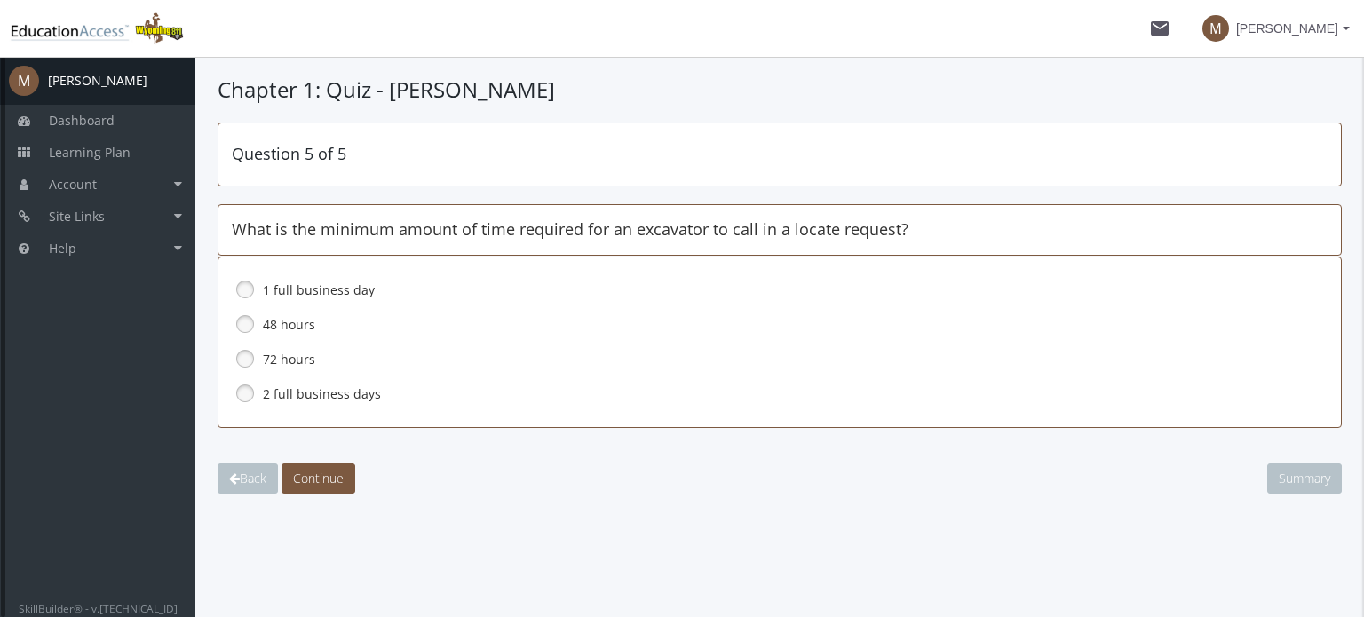
click at [244, 392] on link at bounding box center [245, 393] width 27 height 27
click at [334, 479] on span "Continue" at bounding box center [318, 478] width 51 height 17
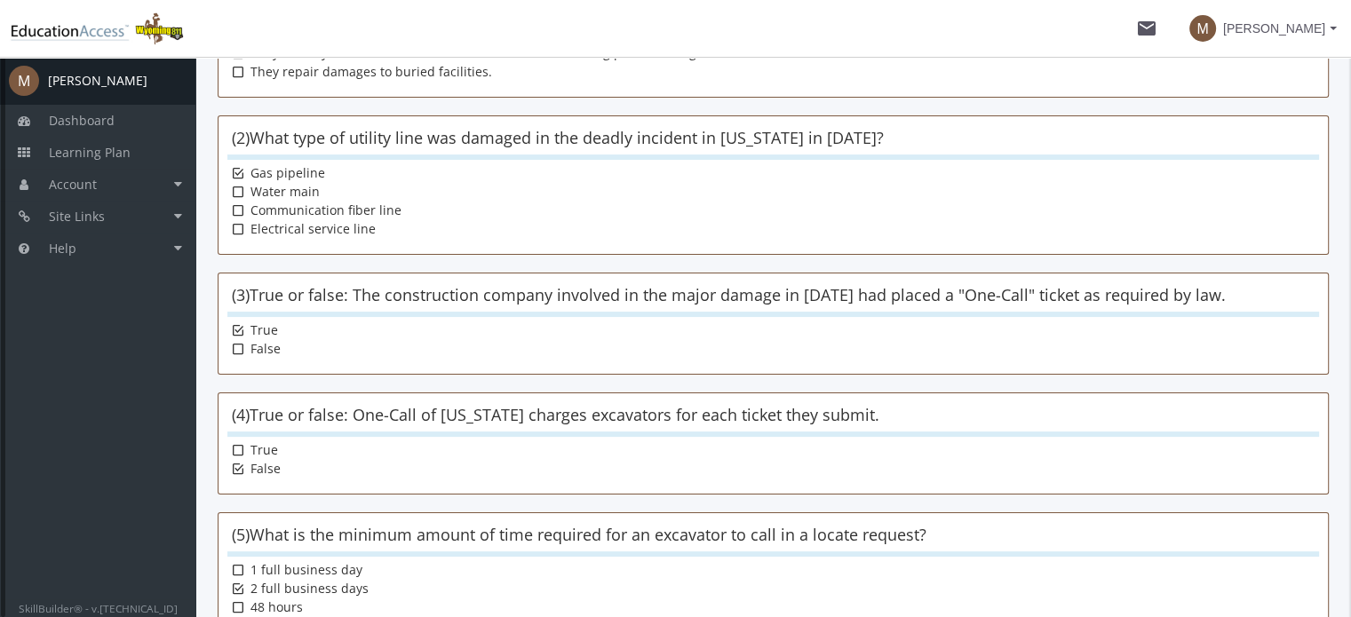
scroll to position [450, 0]
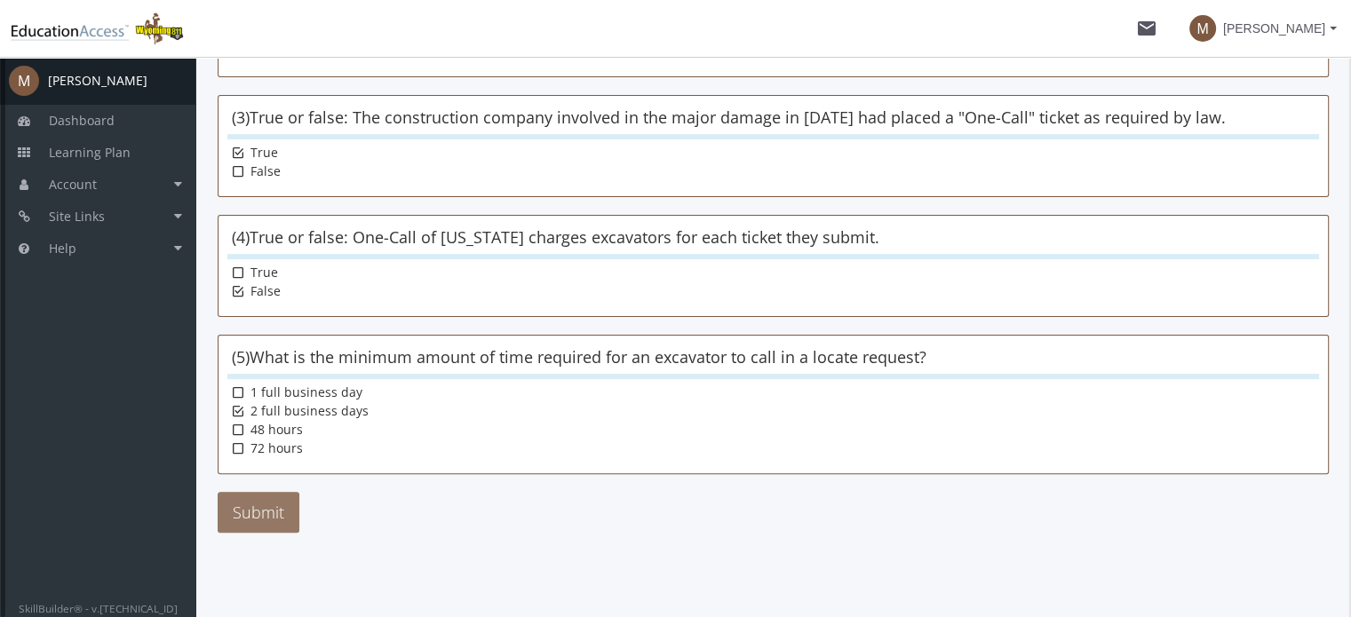
click at [282, 500] on button "Submit" at bounding box center [259, 512] width 82 height 41
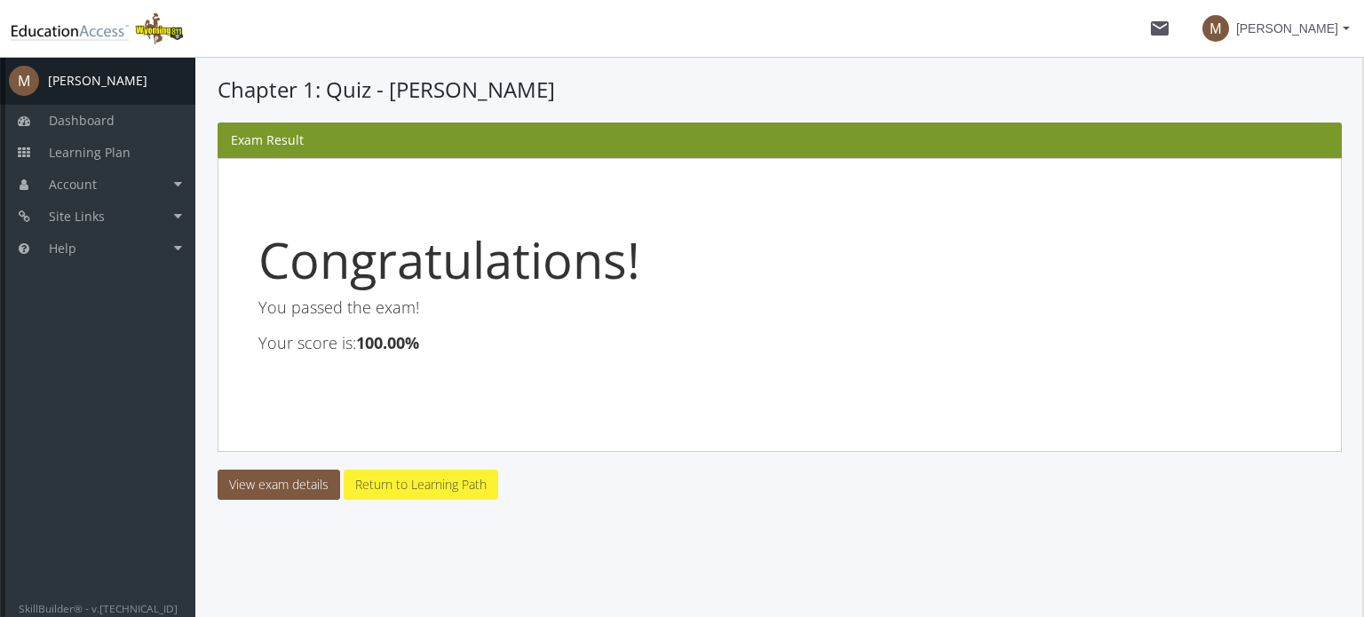
click at [406, 481] on link "Return to Learning Path" at bounding box center [421, 485] width 155 height 30
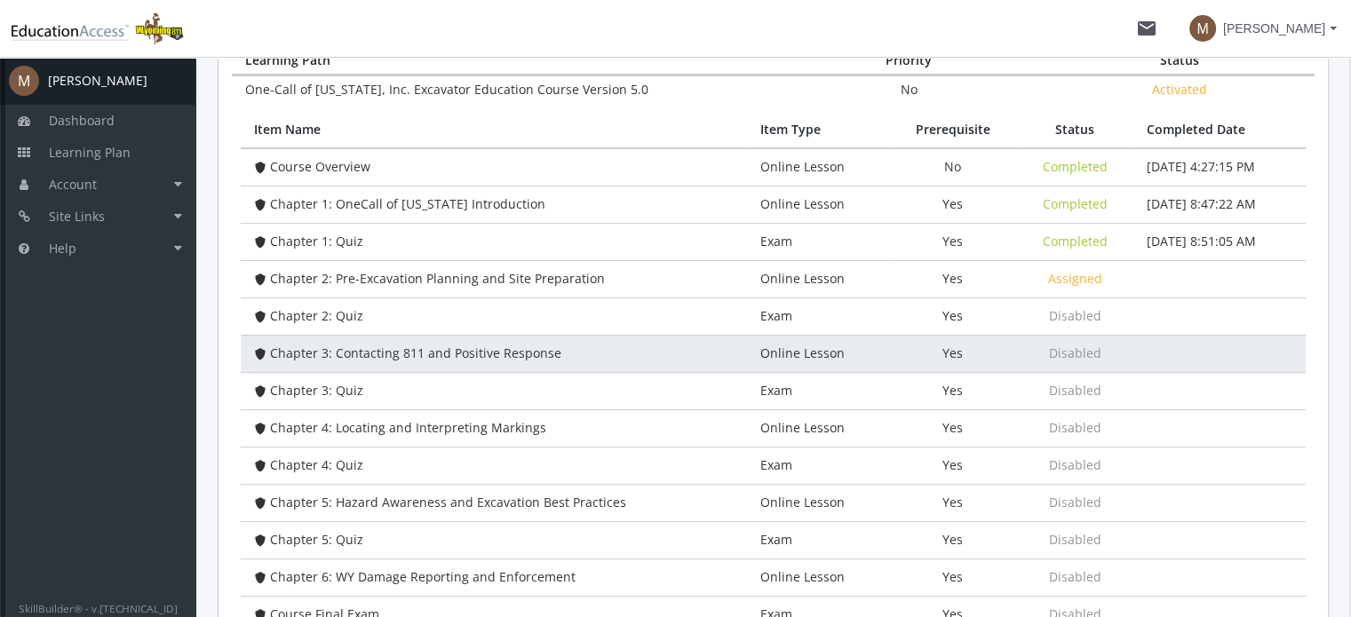
scroll to position [461, 0]
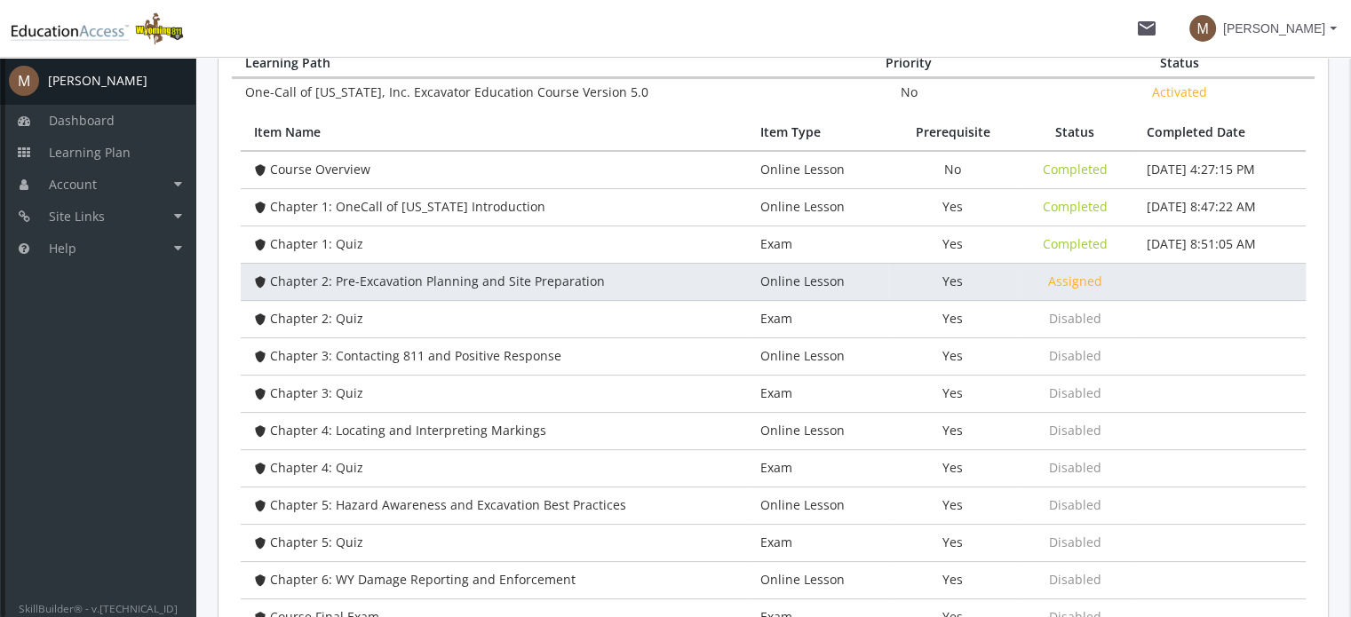
click at [419, 274] on span "Chapter 2: Pre-Excavation Planning and Site Preparation" at bounding box center [437, 281] width 335 height 17
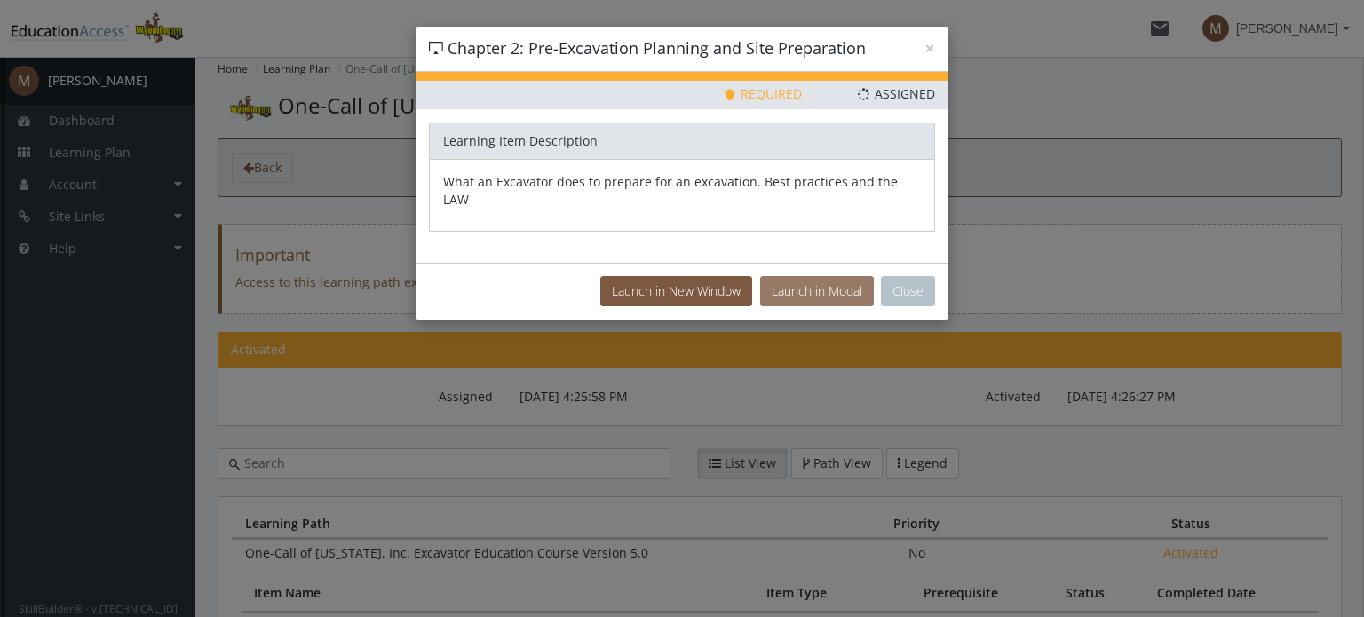
click at [819, 276] on button "Launch in Modal" at bounding box center [817, 291] width 114 height 30
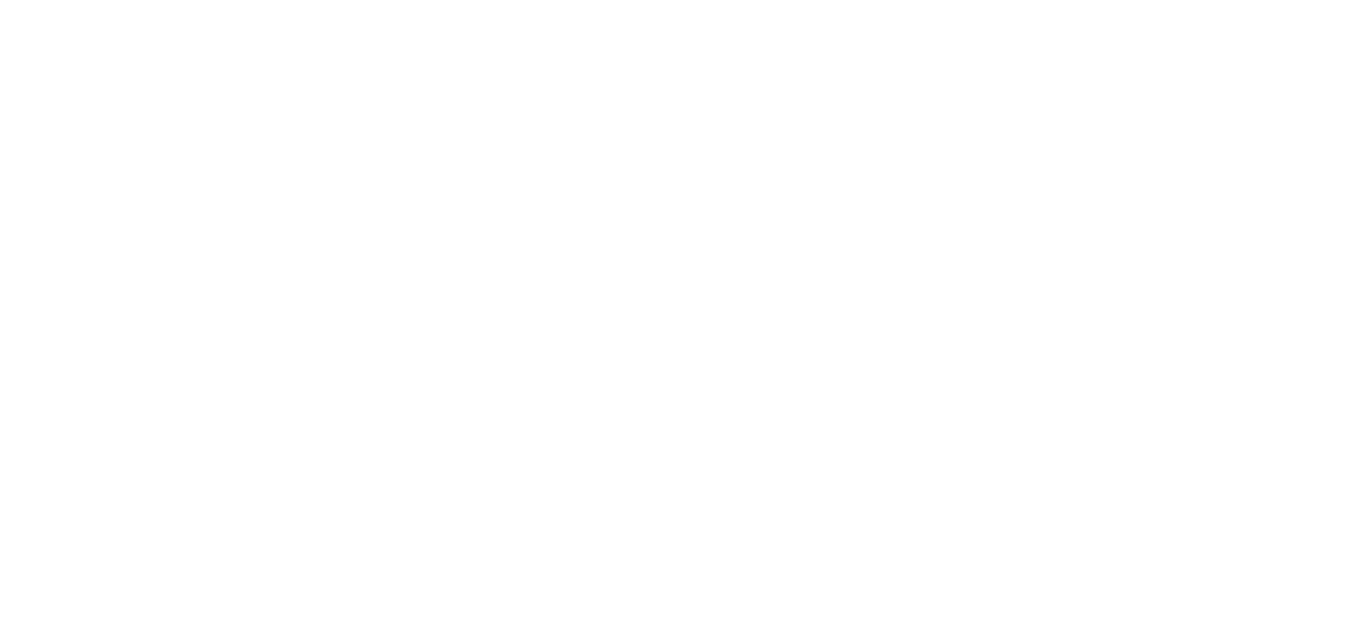
scroll to position [266, 0]
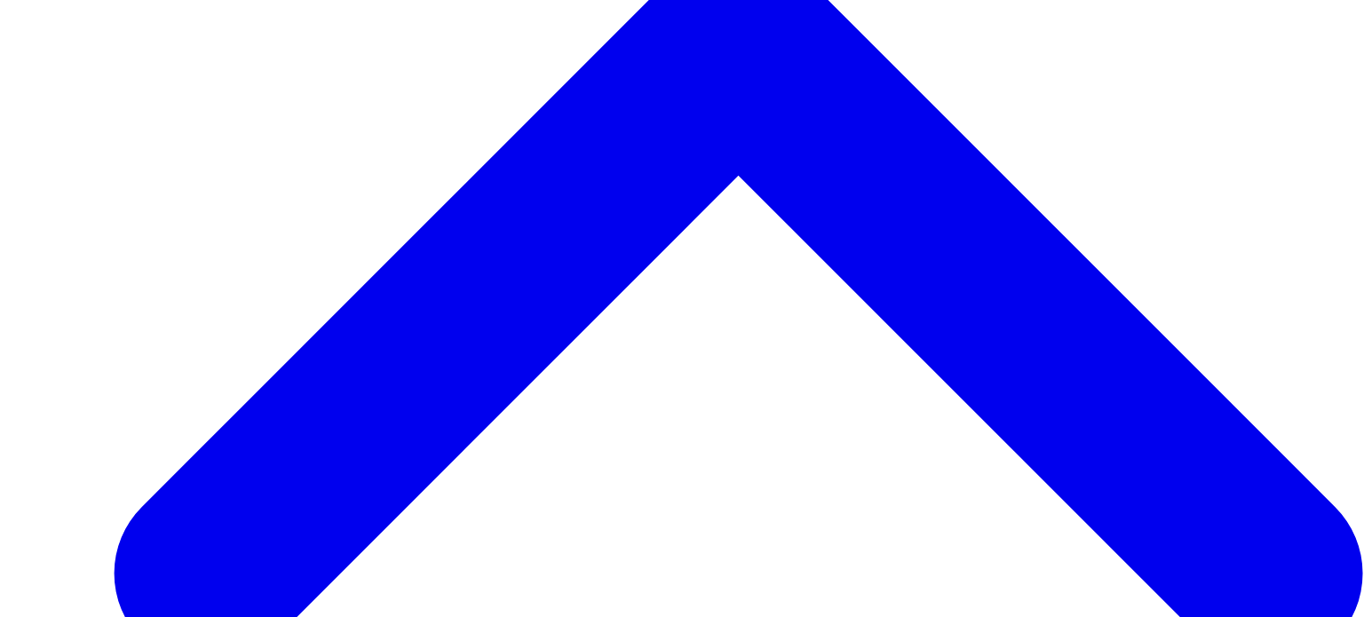
scroll to position [136, 0]
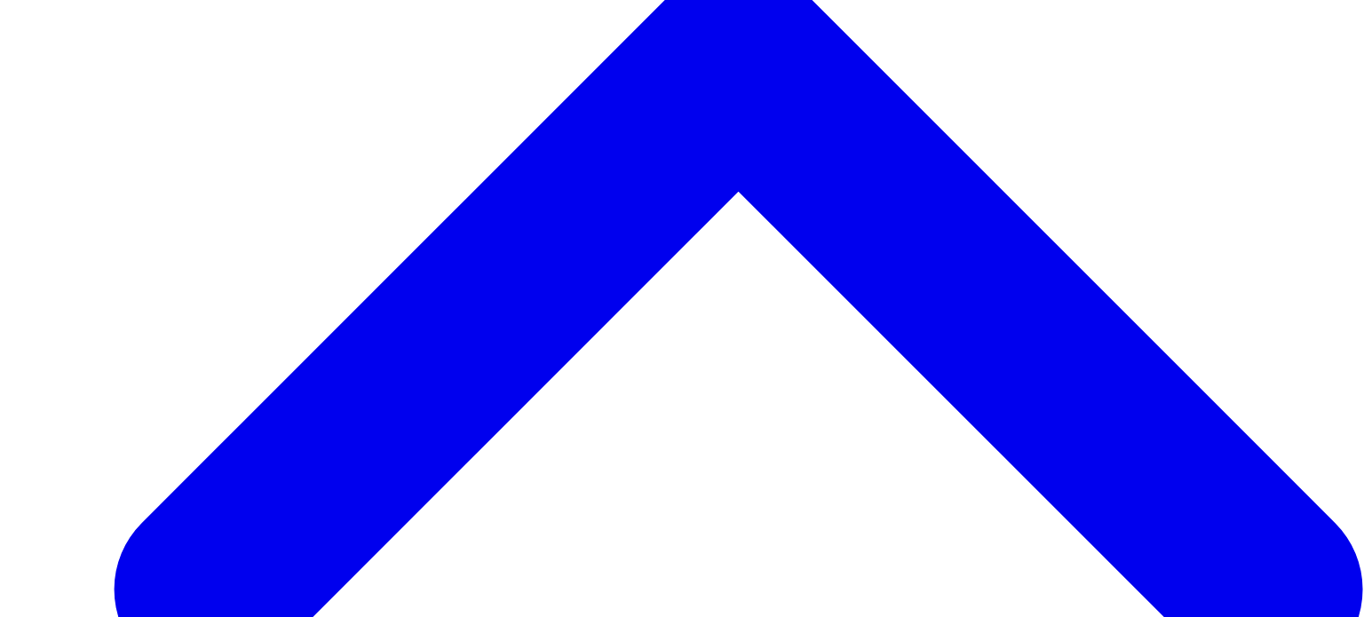
scroll to position [2430, 0]
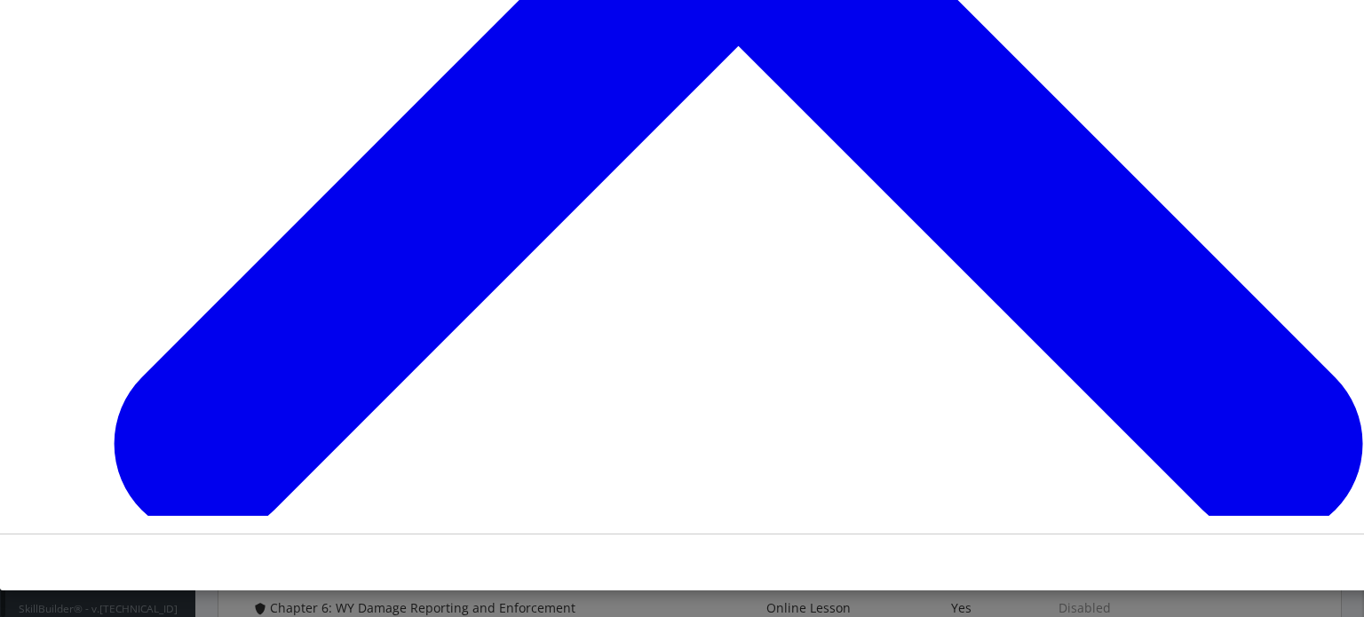
scroll to position [424, 0]
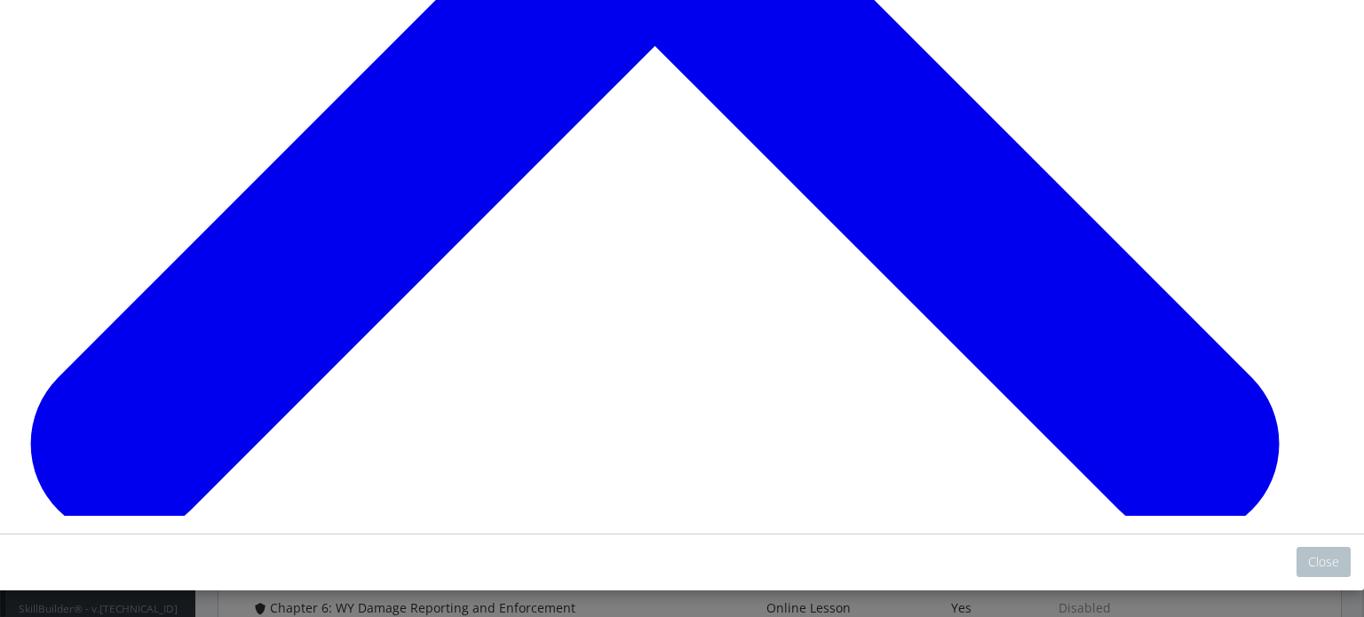
scroll to position [3593, 0]
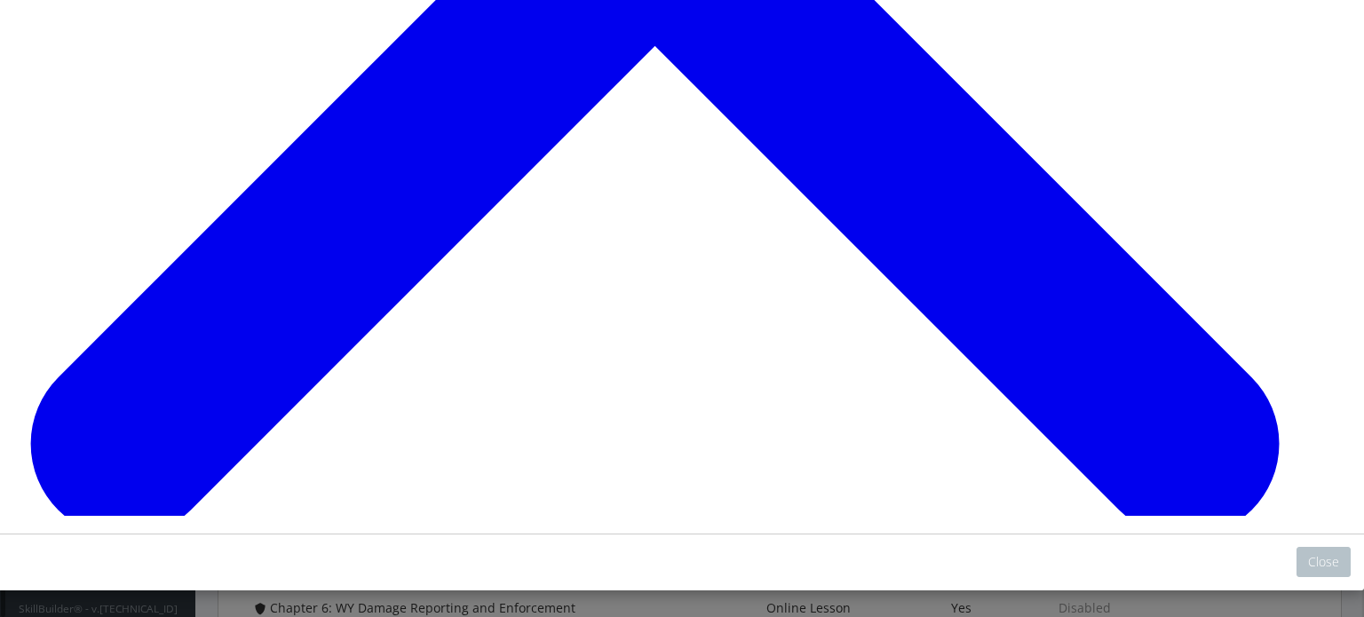
scroll to position [5729, 0]
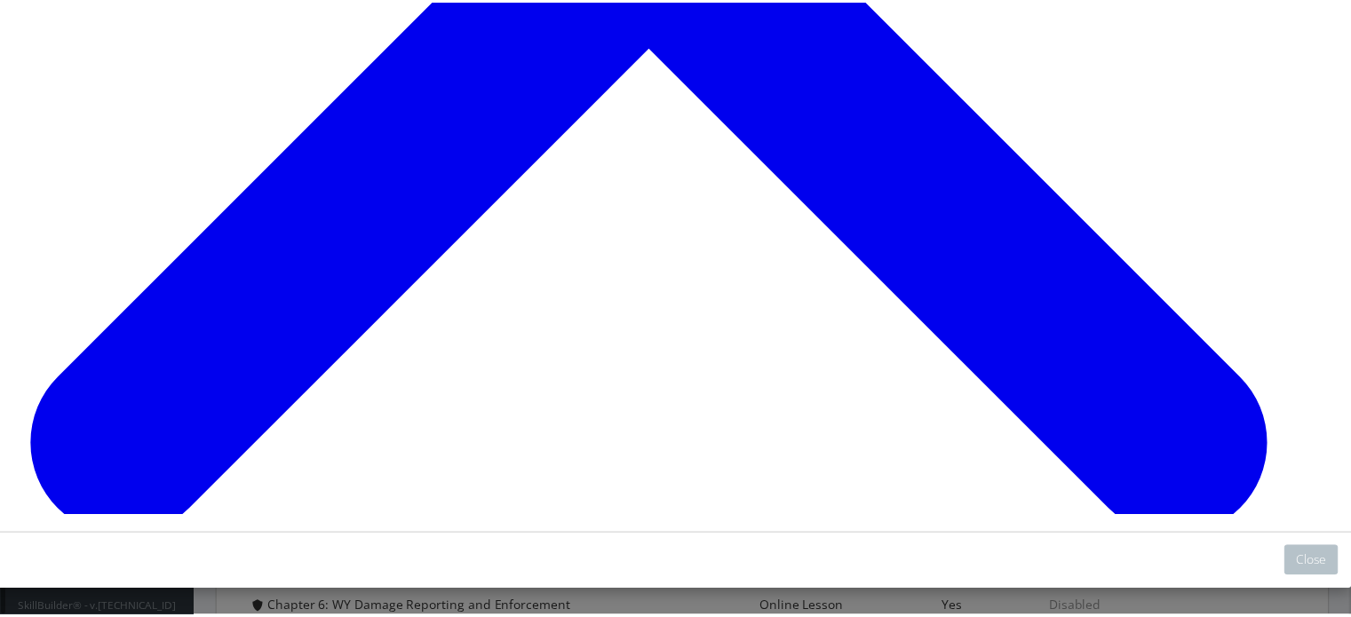
scroll to position [6810, 0]
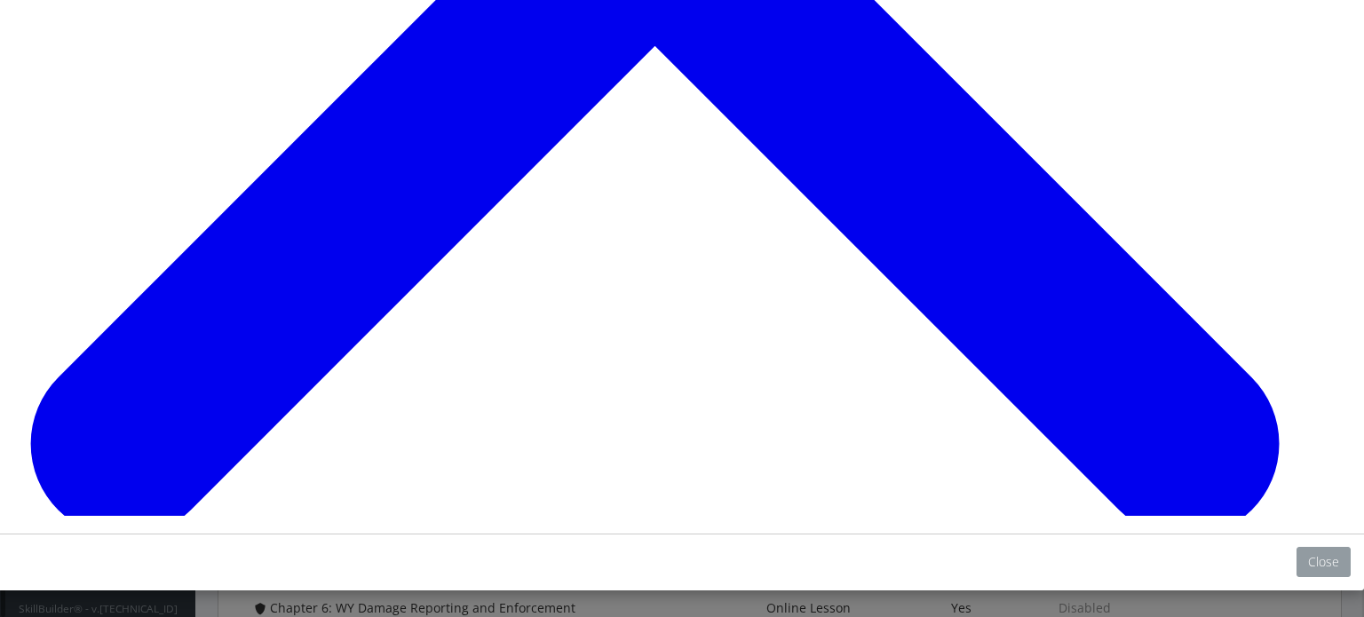
click at [1320, 547] on button "Close" at bounding box center [1324, 562] width 54 height 30
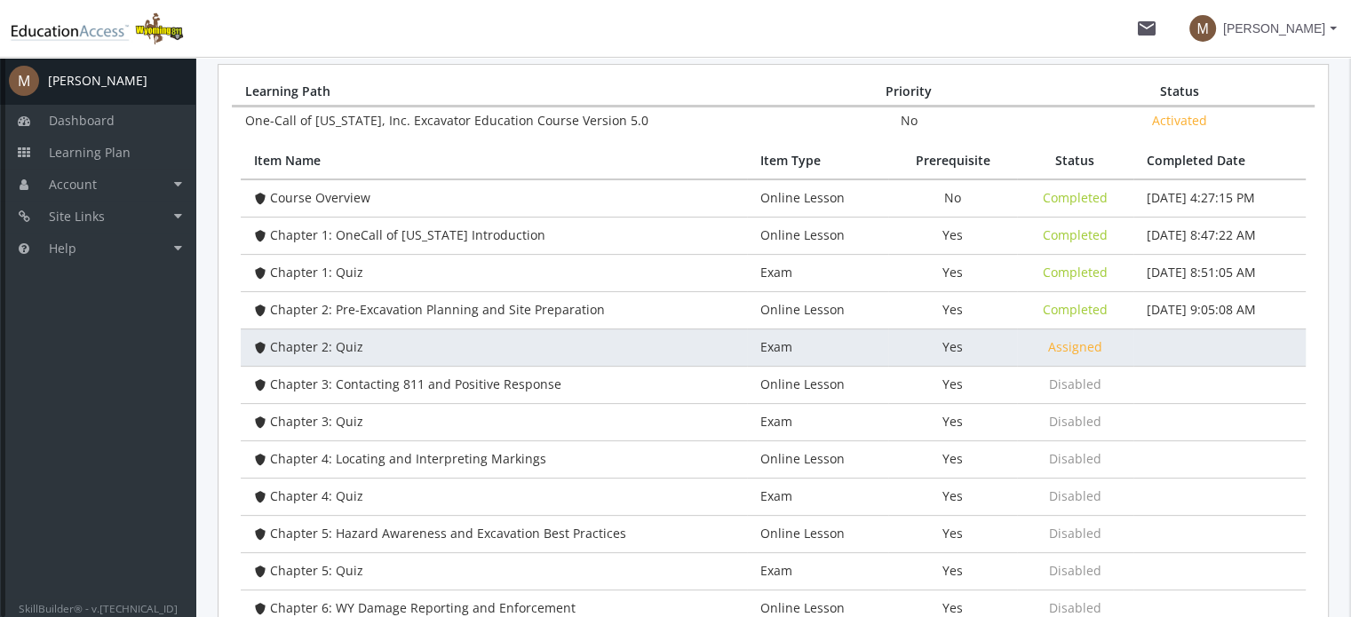
click at [352, 346] on span "Chapter 2: Quiz" at bounding box center [316, 346] width 93 height 17
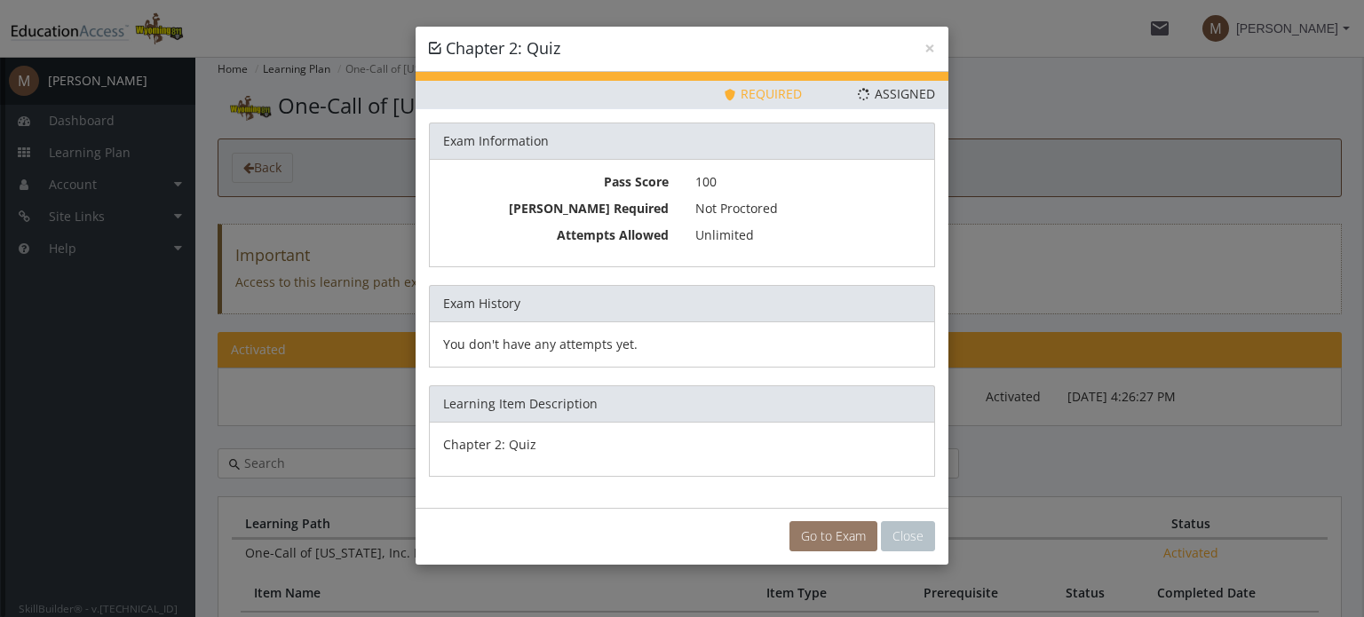
click at [845, 527] on link "Go to Exam" at bounding box center [833, 536] width 88 height 30
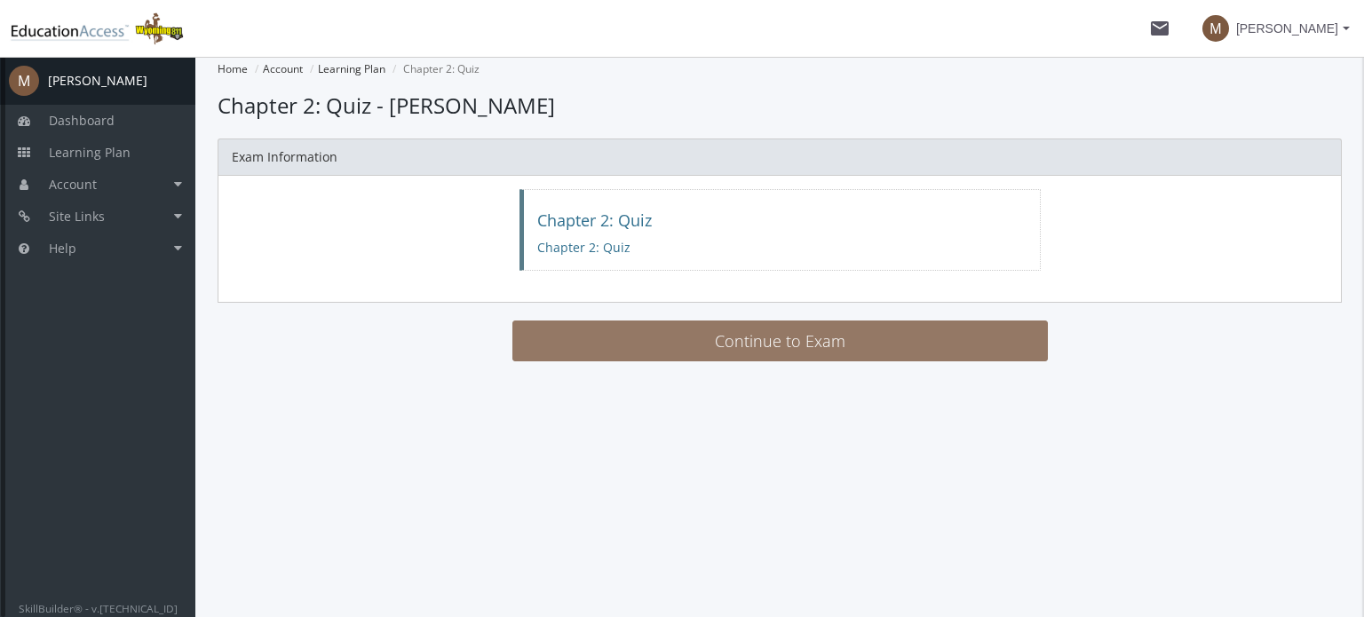
click at [768, 341] on button "Continue to Exam" at bounding box center [779, 341] width 535 height 41
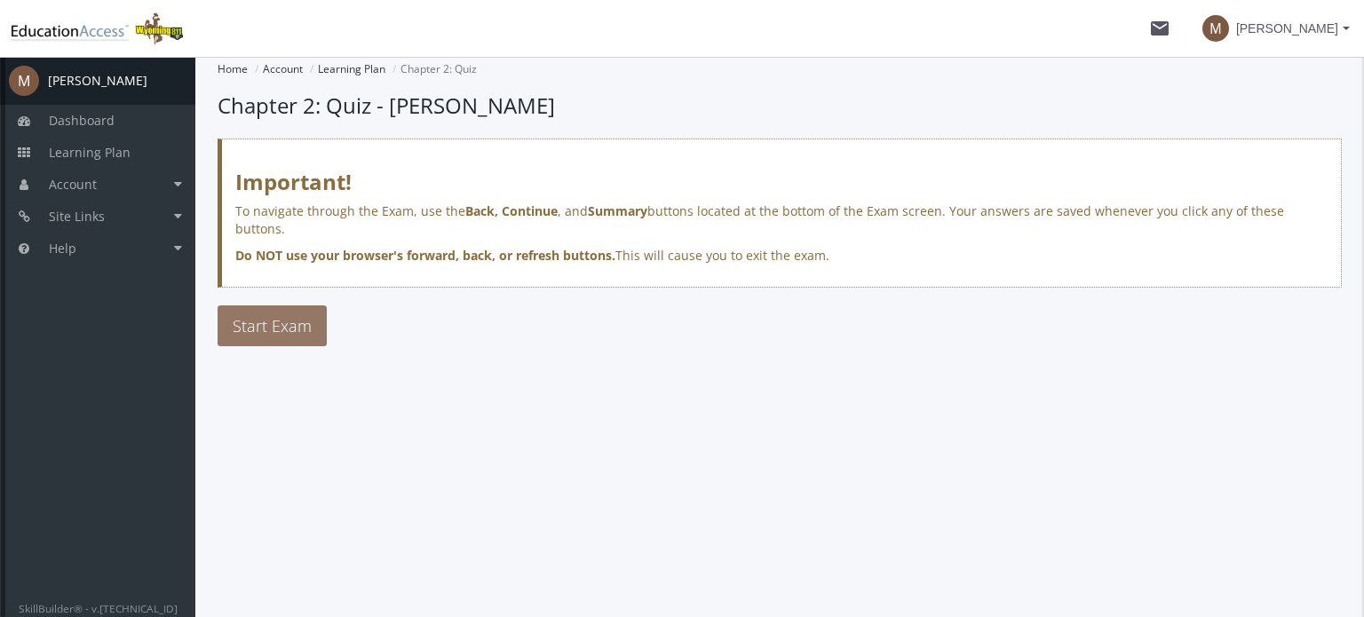
click at [255, 315] on span "Start Exam" at bounding box center [272, 325] width 79 height 21
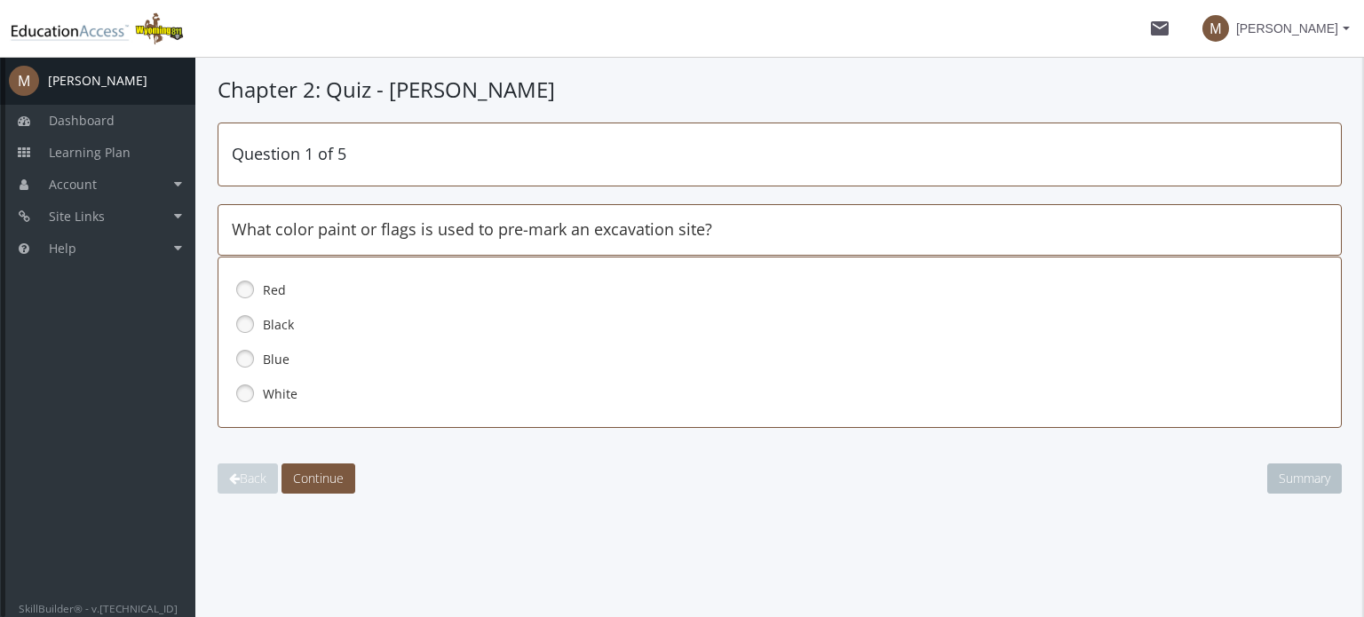
click at [242, 389] on link at bounding box center [245, 393] width 27 height 27
click at [315, 482] on span "Continue" at bounding box center [318, 478] width 51 height 17
click at [236, 383] on link at bounding box center [245, 393] width 27 height 27
click at [318, 464] on button "Continue" at bounding box center [319, 479] width 74 height 30
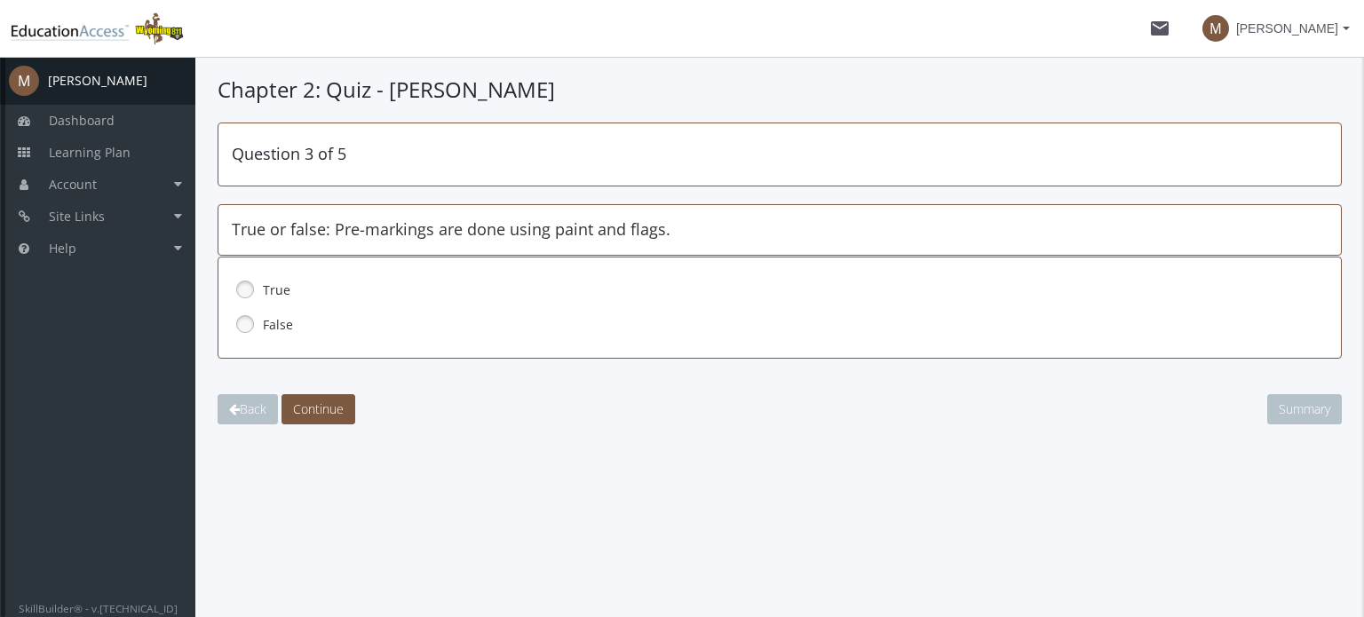
click at [237, 326] on link at bounding box center [245, 324] width 27 height 27
click at [322, 402] on span "Continue" at bounding box center [318, 409] width 51 height 17
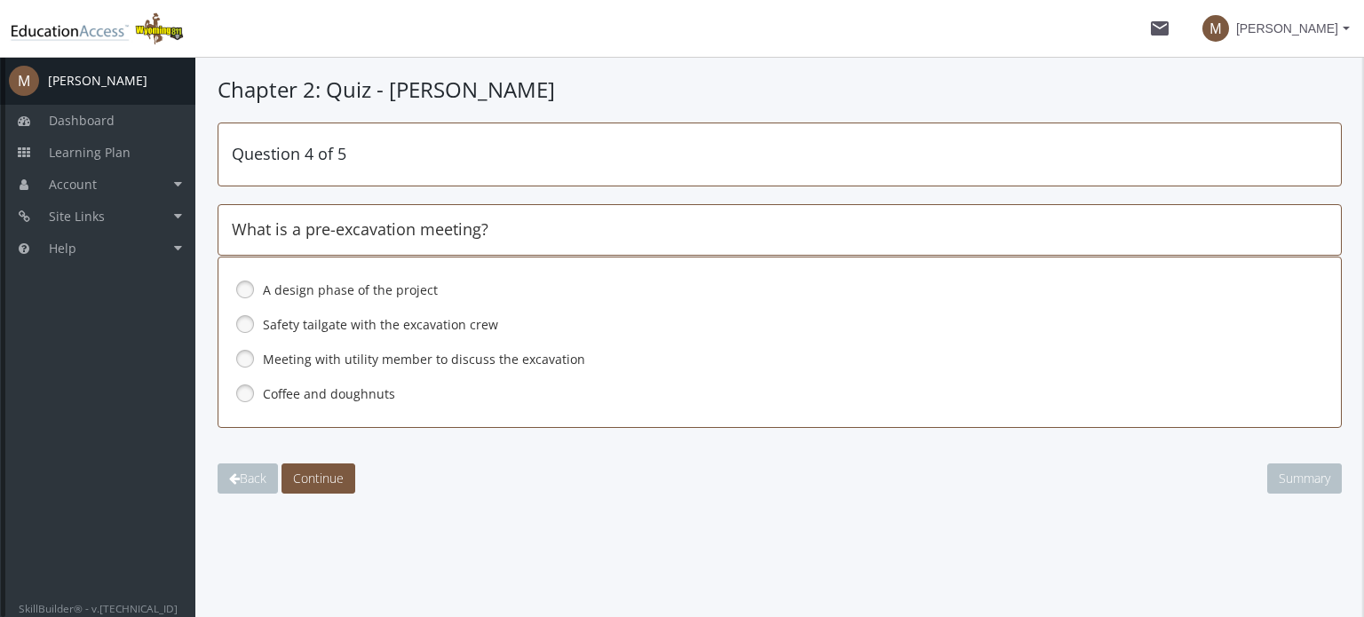
drag, startPoint x: 249, startPoint y: 358, endPoint x: 281, endPoint y: 388, distance: 44.0
click at [250, 359] on link at bounding box center [245, 358] width 27 height 27
click at [336, 465] on button "Continue" at bounding box center [319, 479] width 74 height 30
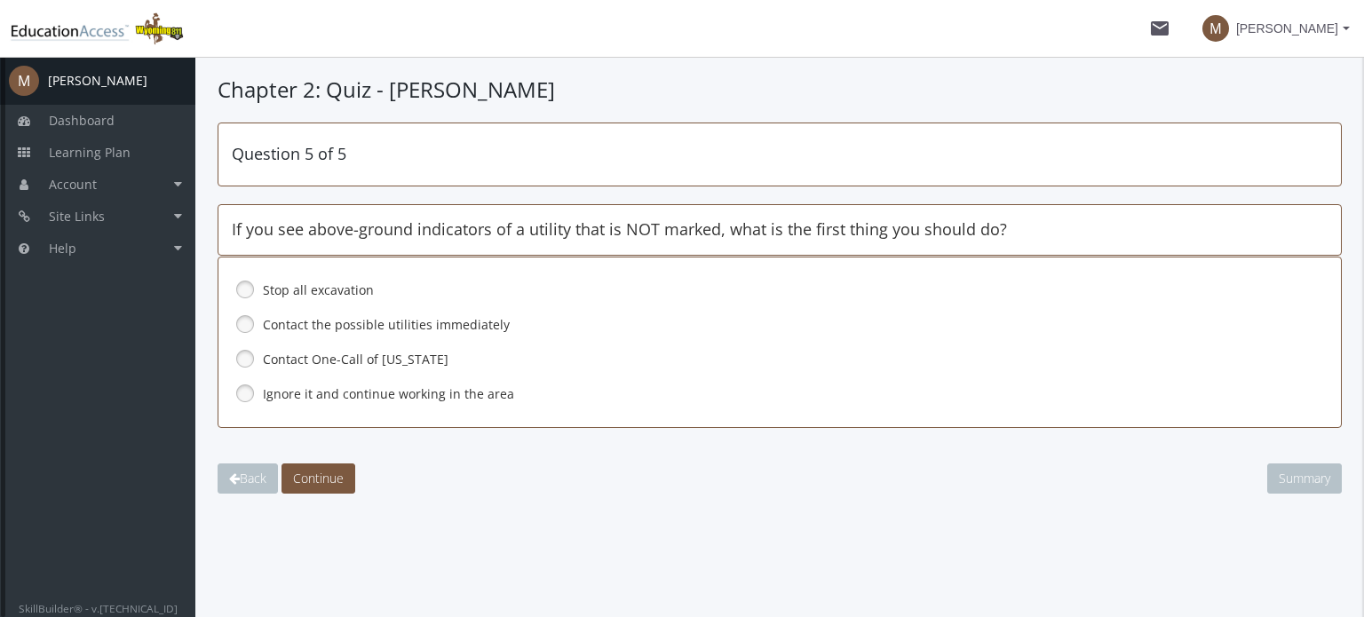
click at [242, 325] on link at bounding box center [245, 324] width 27 height 27
click at [245, 290] on link at bounding box center [245, 289] width 27 height 27
click at [325, 473] on span "Continue" at bounding box center [318, 478] width 51 height 17
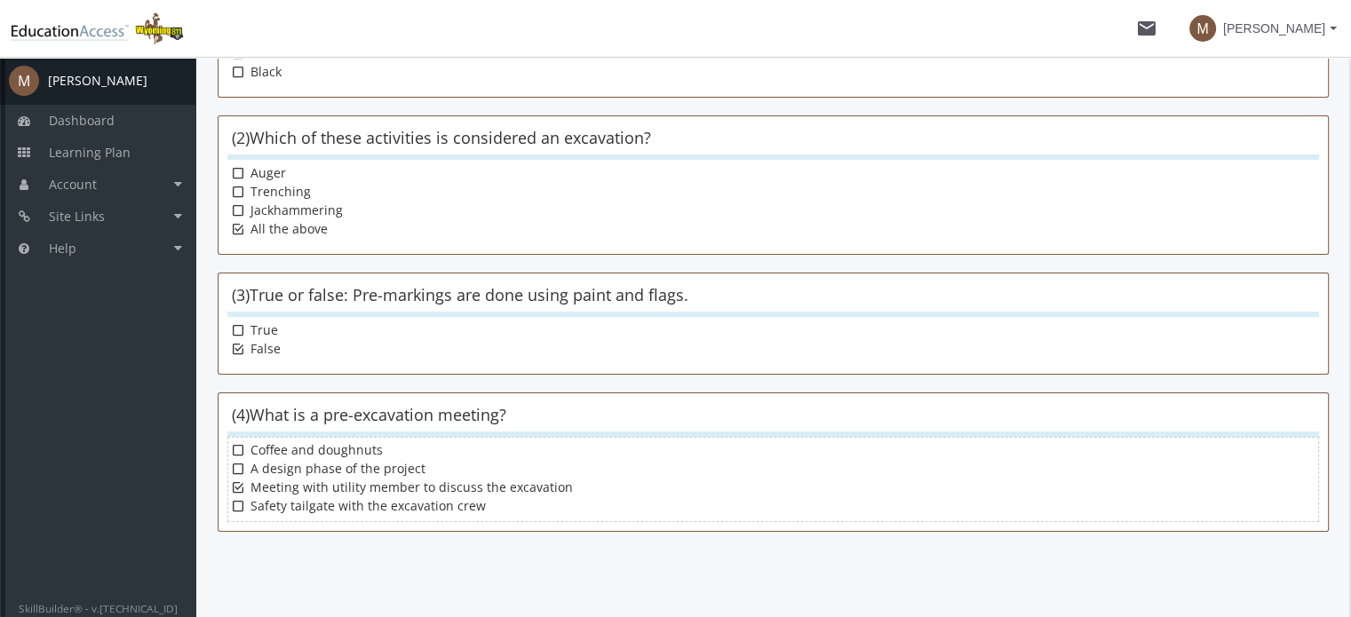
scroll to position [487, 0]
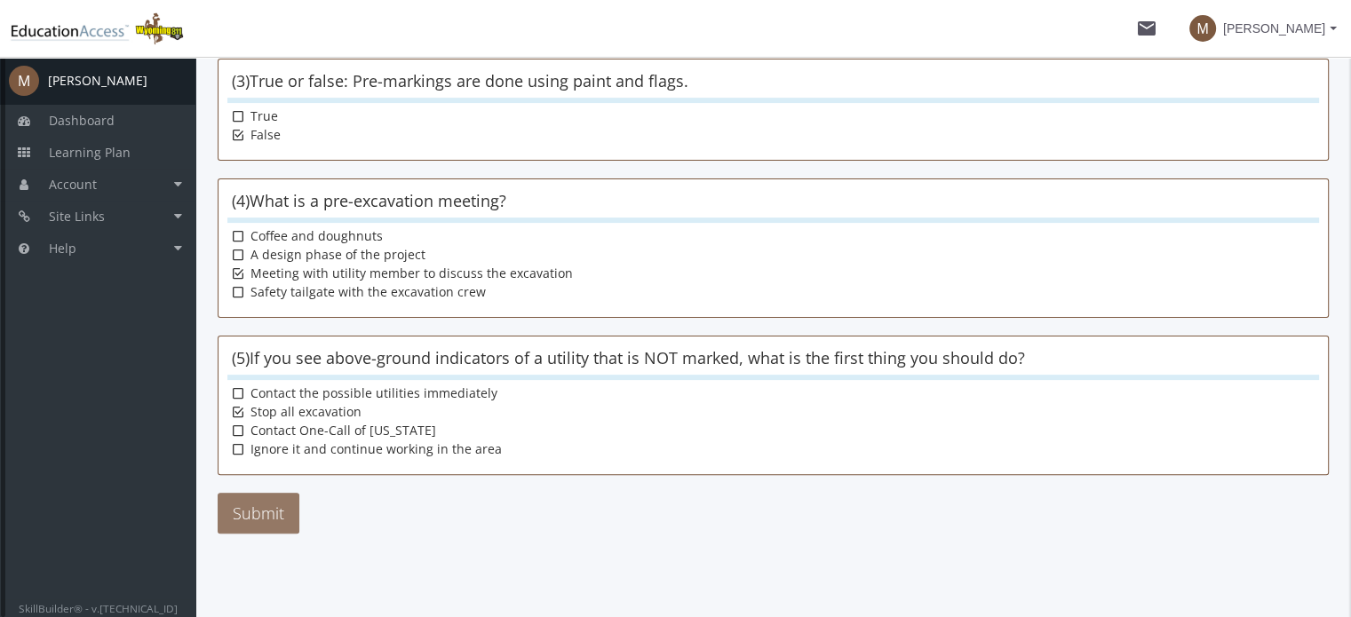
click at [258, 500] on button "Submit" at bounding box center [259, 513] width 82 height 41
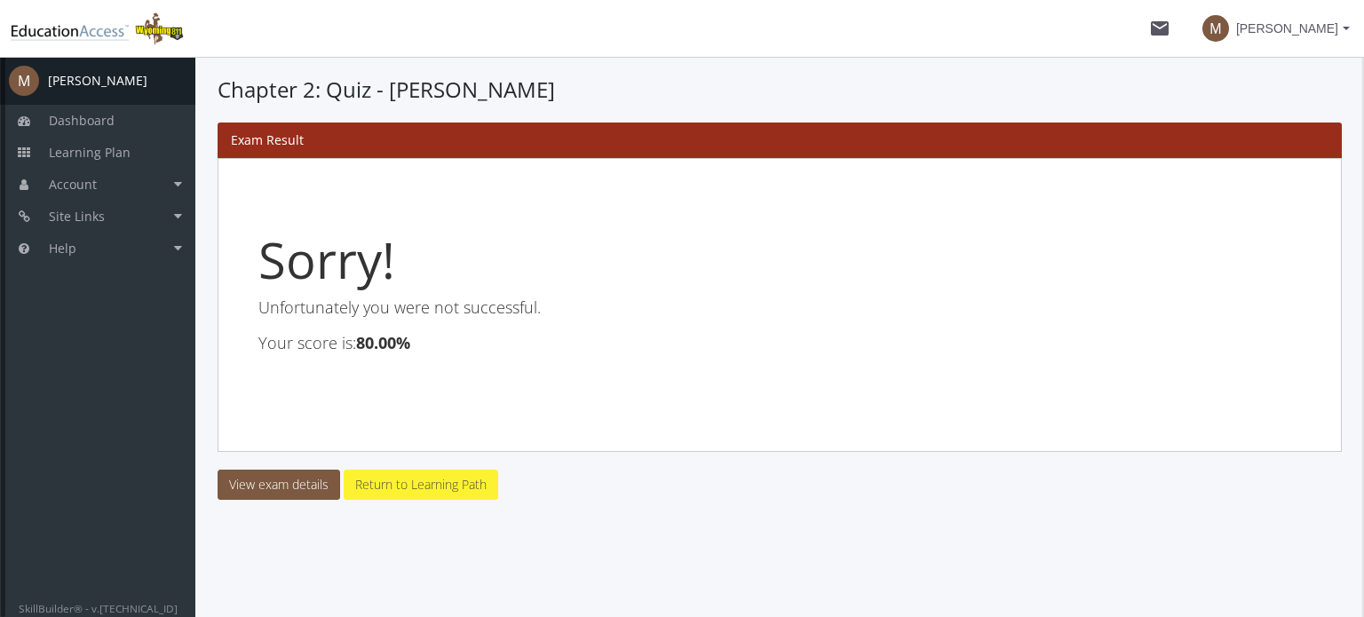
click at [408, 487] on link "Return to Learning Path" at bounding box center [421, 485] width 155 height 30
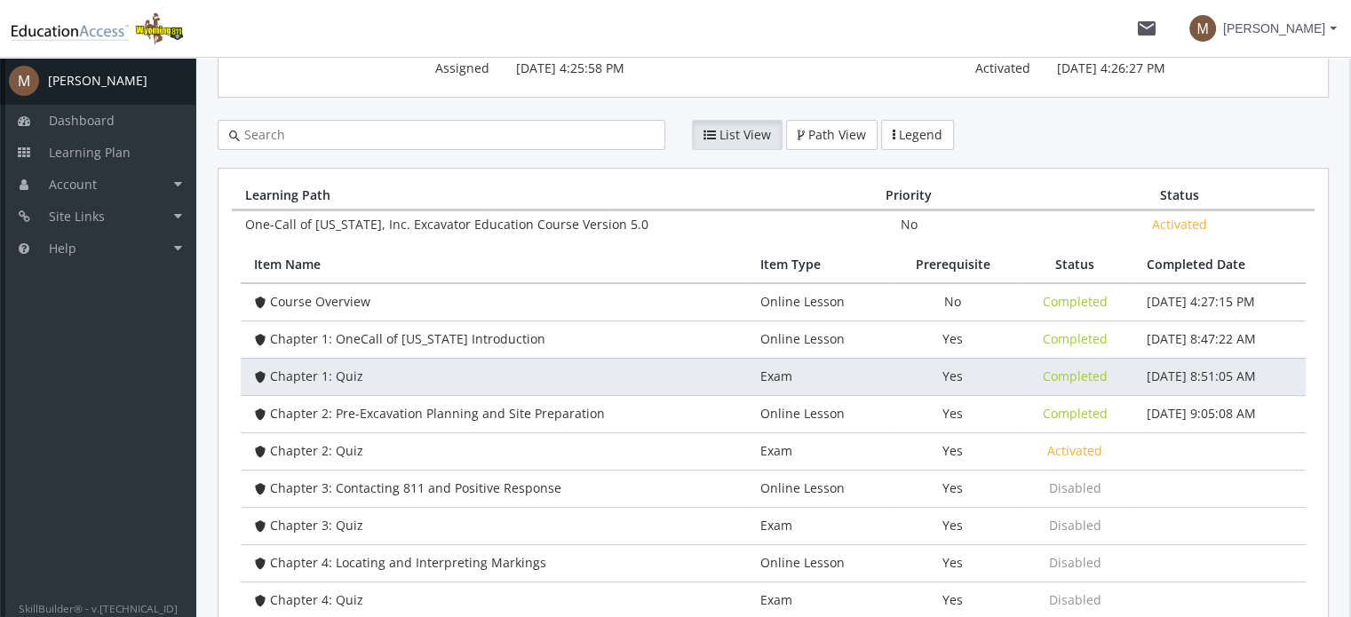
scroll to position [355, 0]
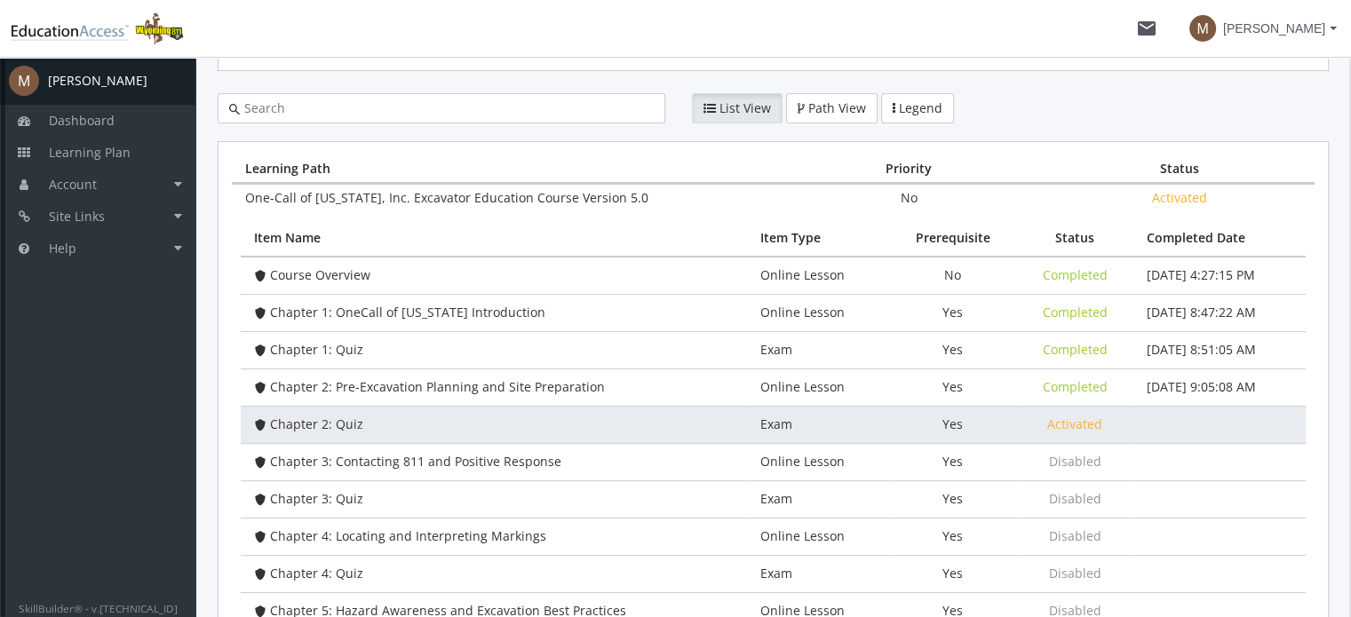
click at [309, 421] on span "Chapter 2: Quiz" at bounding box center [316, 424] width 93 height 17
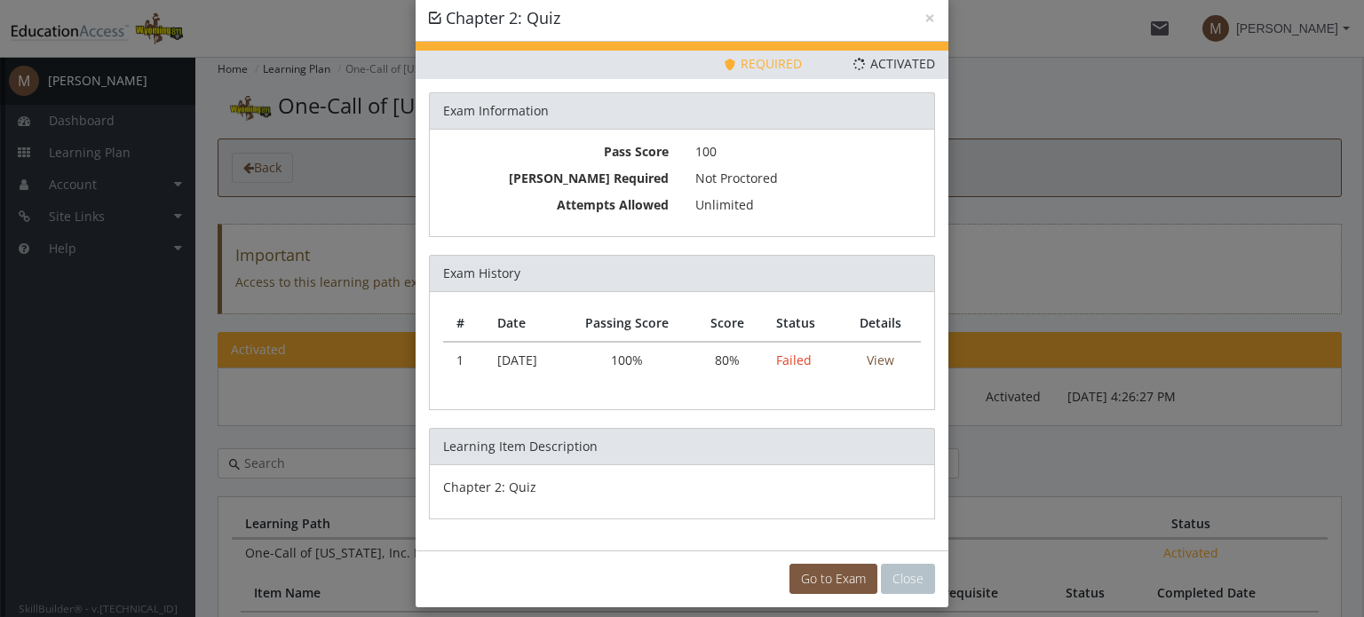
scroll to position [44, 0]
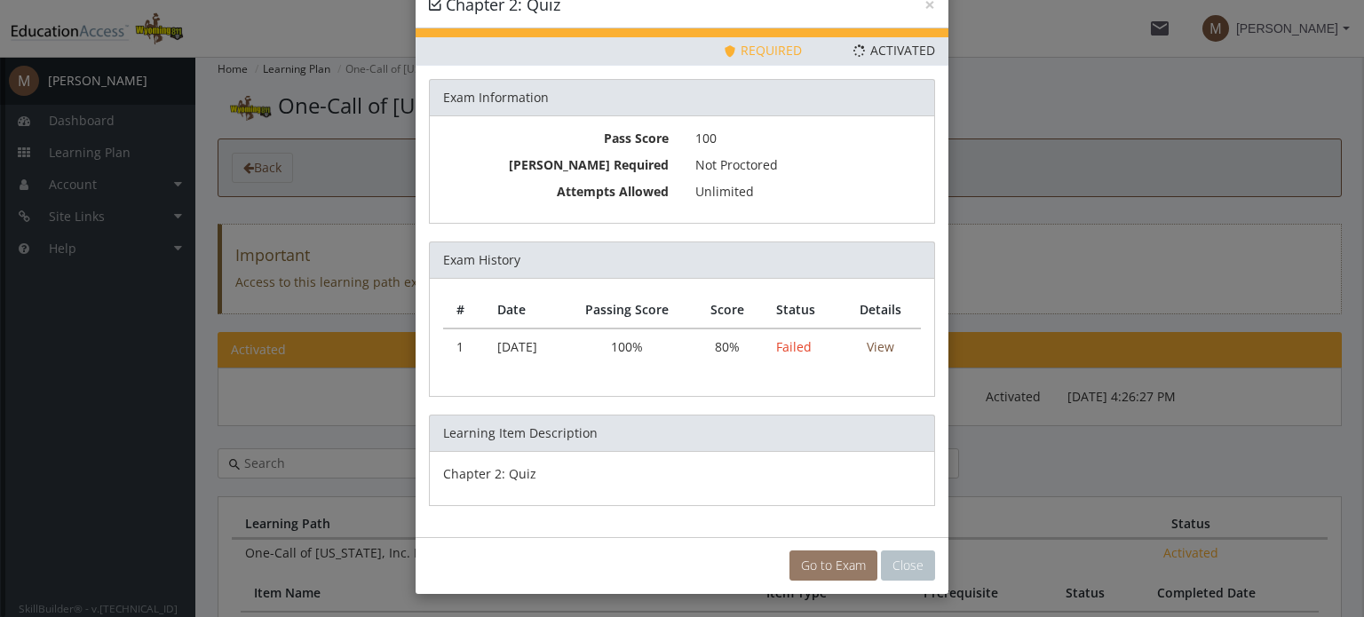
click at [839, 555] on link "Go to Exam" at bounding box center [833, 566] width 88 height 30
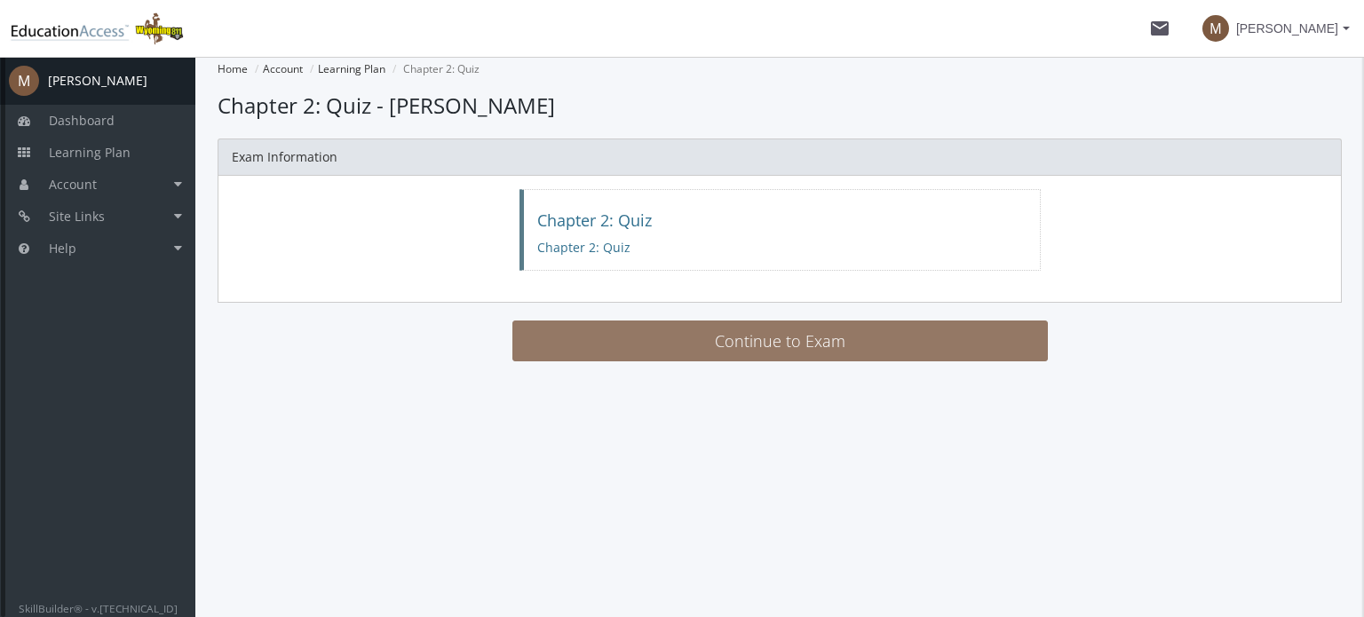
click at [767, 344] on button "Continue to Exam" at bounding box center [779, 341] width 535 height 41
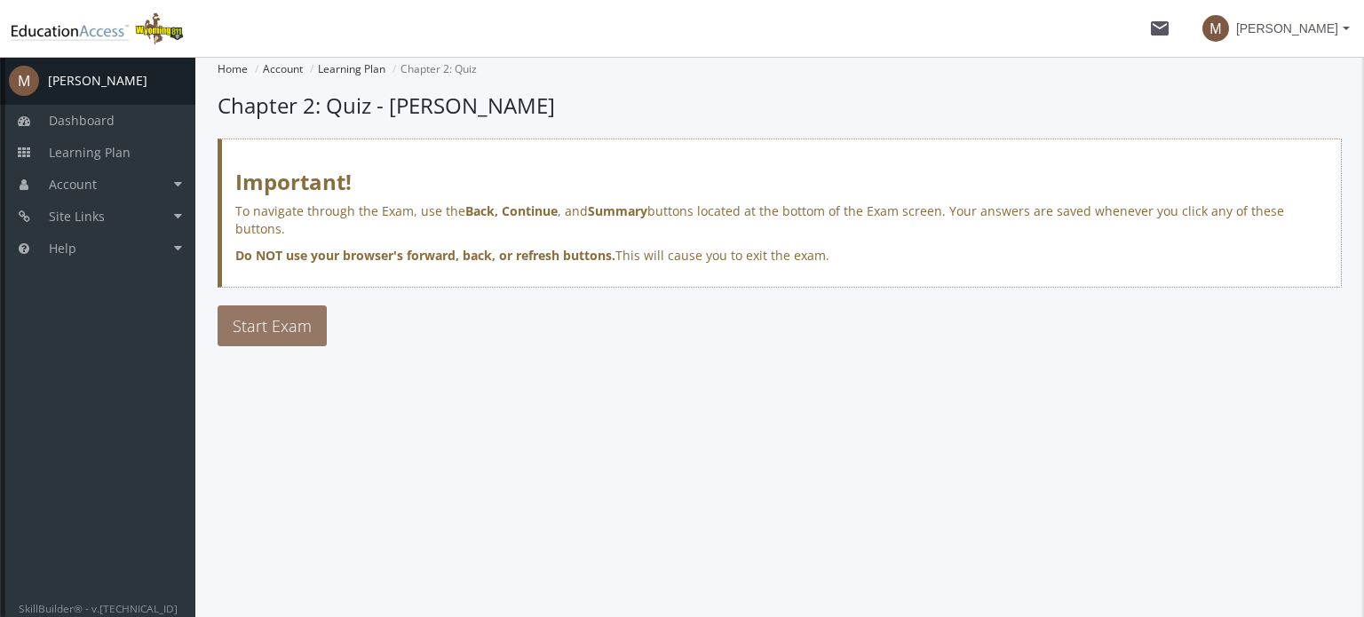
click at [253, 315] on span "Start Exam" at bounding box center [272, 325] width 79 height 21
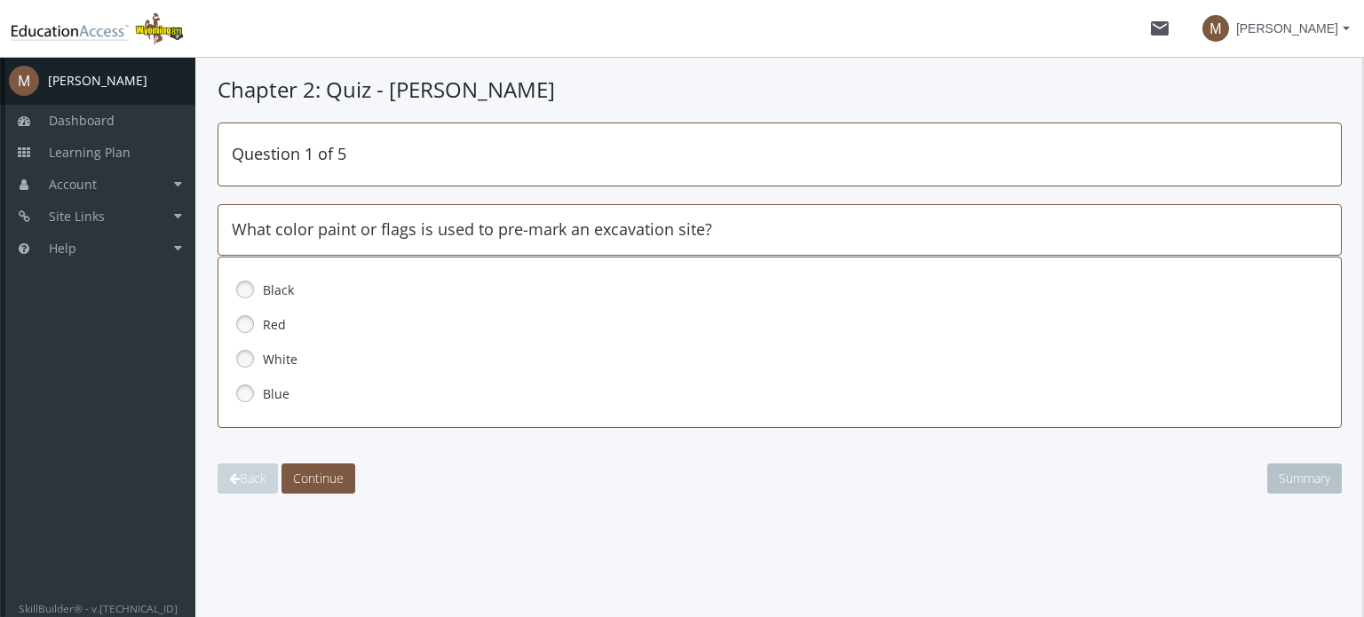
click at [249, 355] on link at bounding box center [245, 358] width 27 height 27
click at [313, 471] on span "Continue" at bounding box center [318, 478] width 51 height 17
drag, startPoint x: 246, startPoint y: 388, endPoint x: 291, endPoint y: 430, distance: 61.6
click at [247, 390] on link at bounding box center [245, 393] width 27 height 27
click at [321, 480] on span "Continue" at bounding box center [318, 478] width 51 height 17
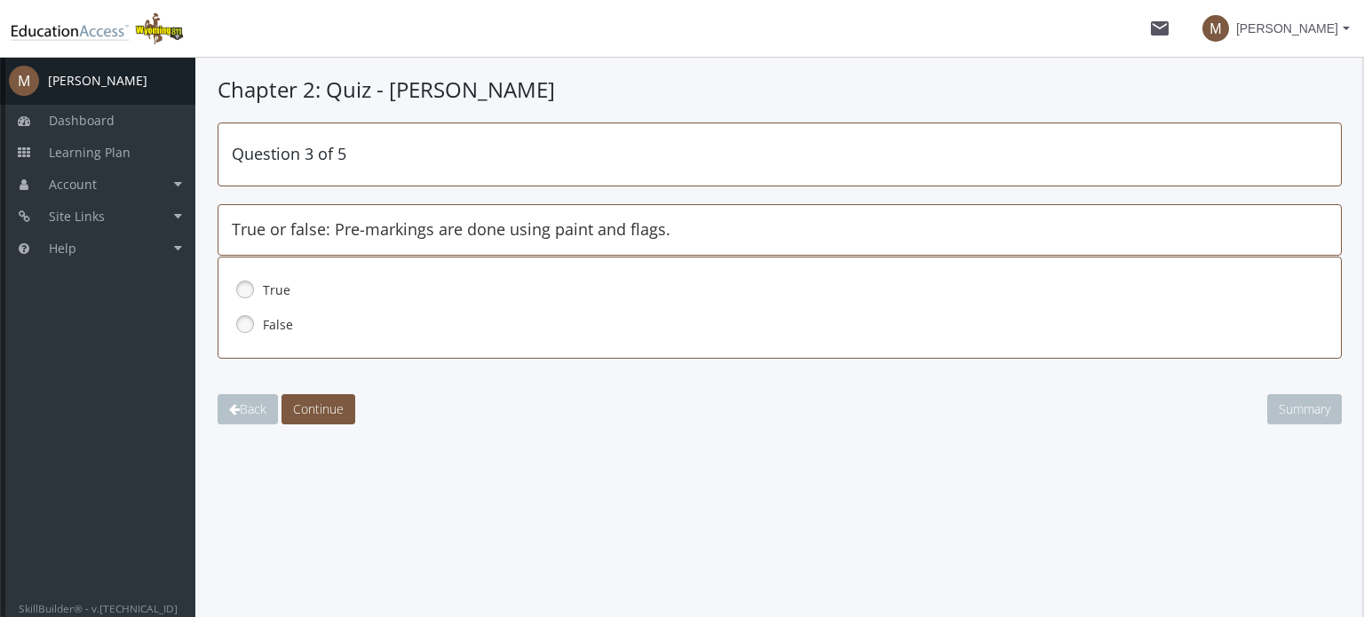
drag, startPoint x: 244, startPoint y: 288, endPoint x: 251, endPoint y: 297, distance: 12.1
click at [245, 289] on link at bounding box center [245, 289] width 27 height 27
click at [306, 405] on span "Continue" at bounding box center [318, 409] width 51 height 17
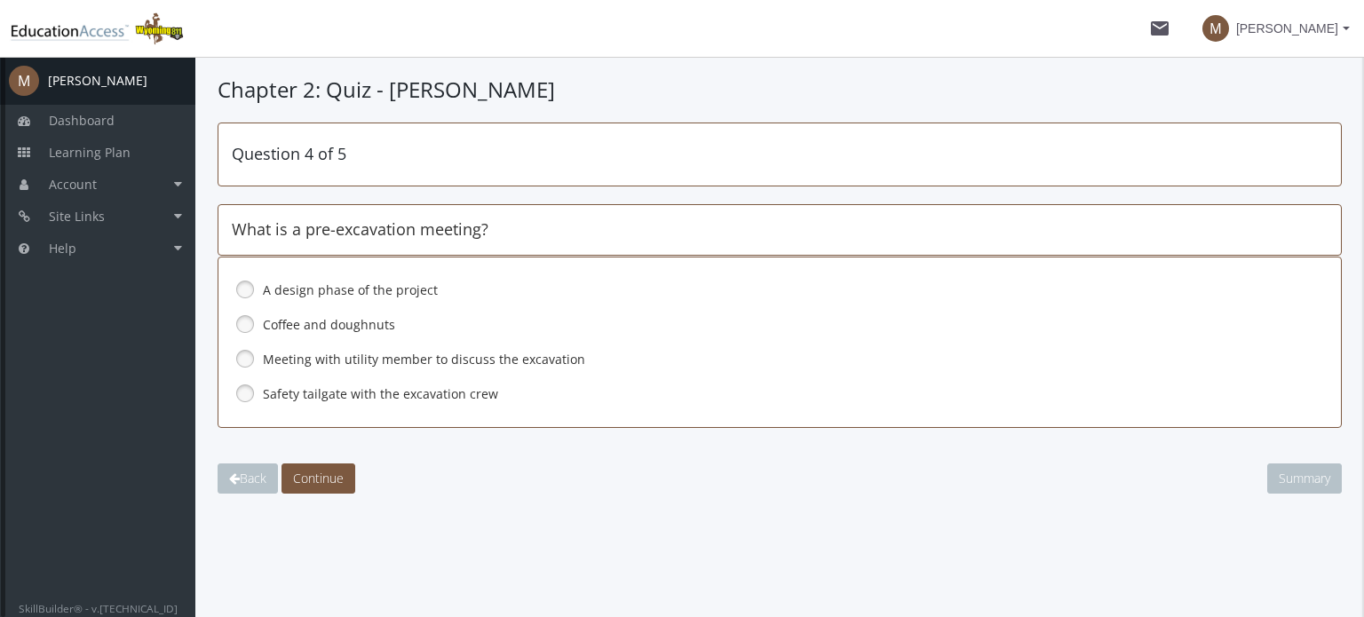
click at [250, 358] on link at bounding box center [245, 358] width 27 height 27
click at [314, 475] on span "Continue" at bounding box center [318, 478] width 51 height 17
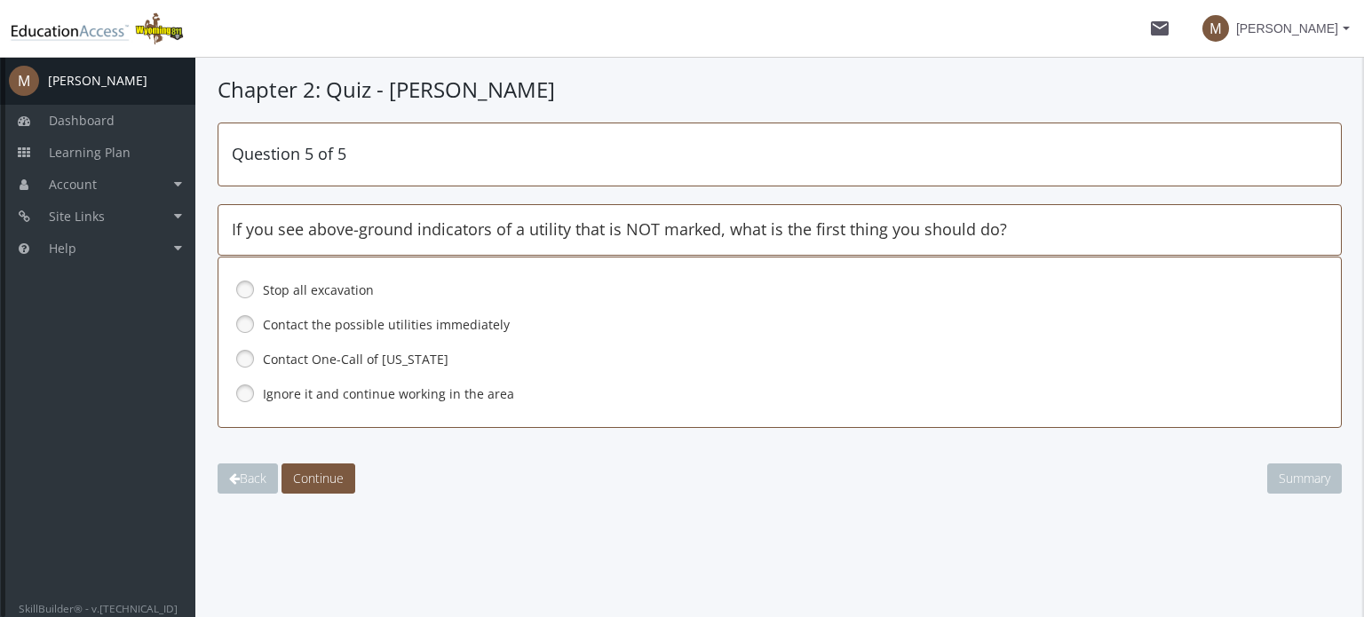
click at [249, 285] on link at bounding box center [245, 289] width 27 height 27
click at [319, 473] on span "Continue" at bounding box center [318, 478] width 51 height 17
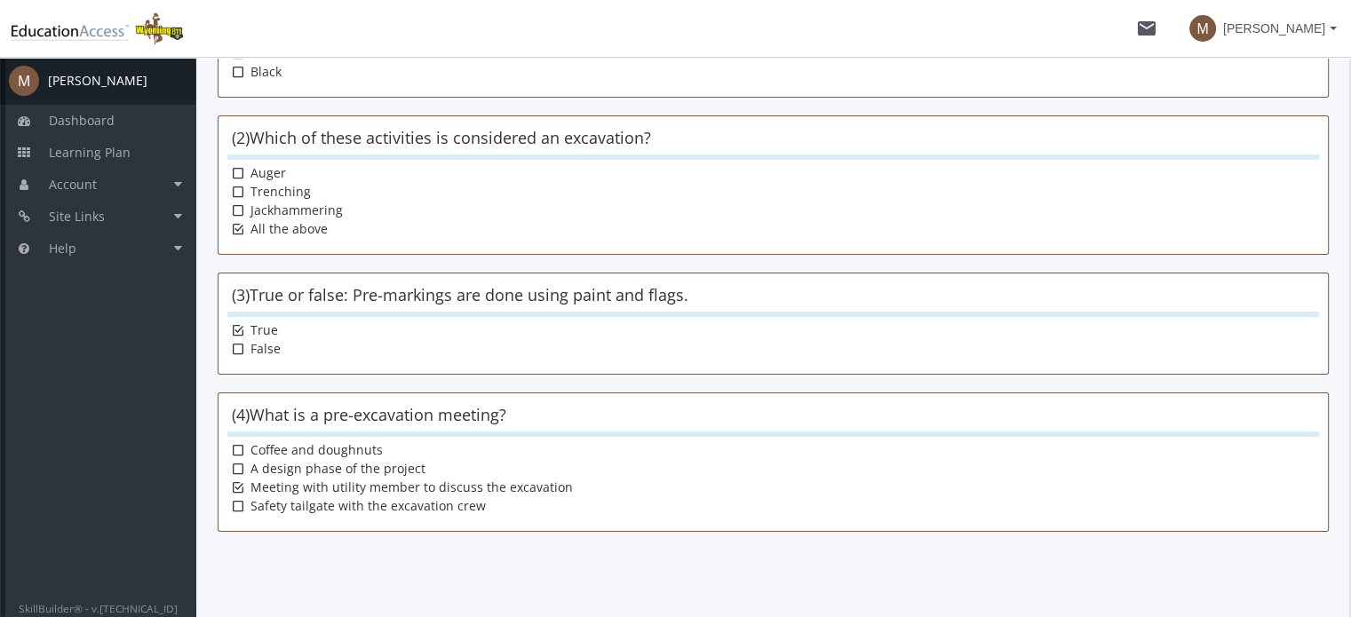
scroll to position [487, 0]
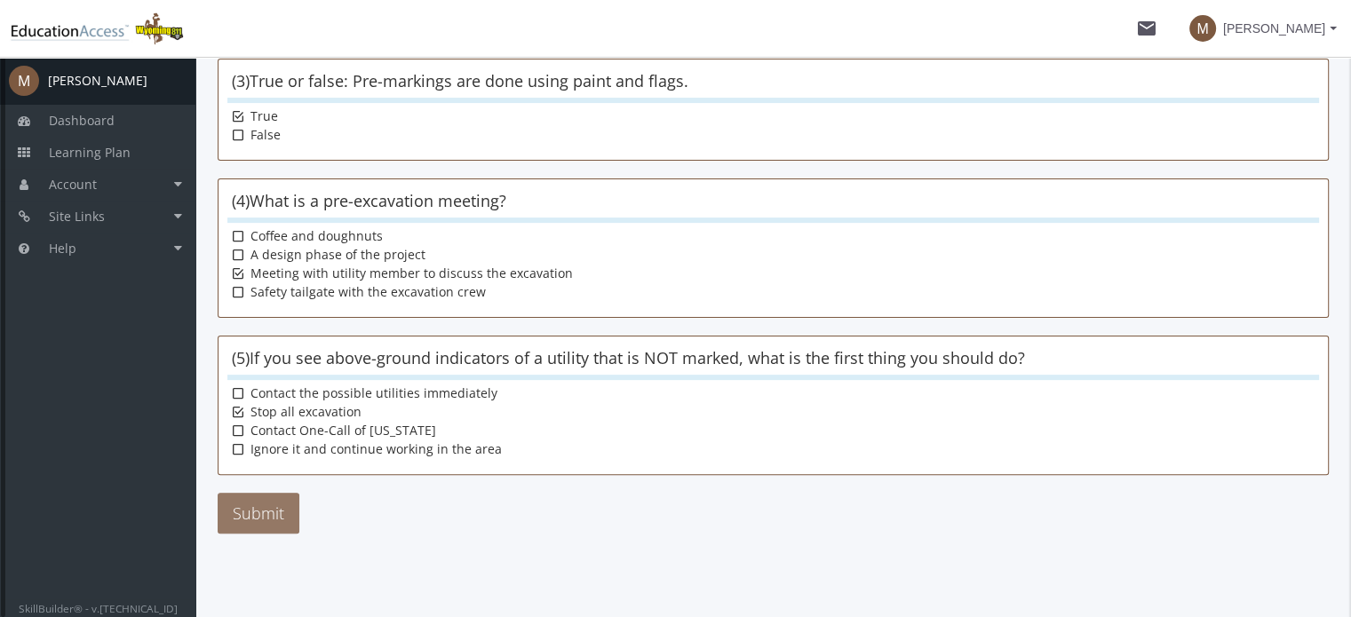
click at [267, 505] on button "Submit" at bounding box center [259, 513] width 82 height 41
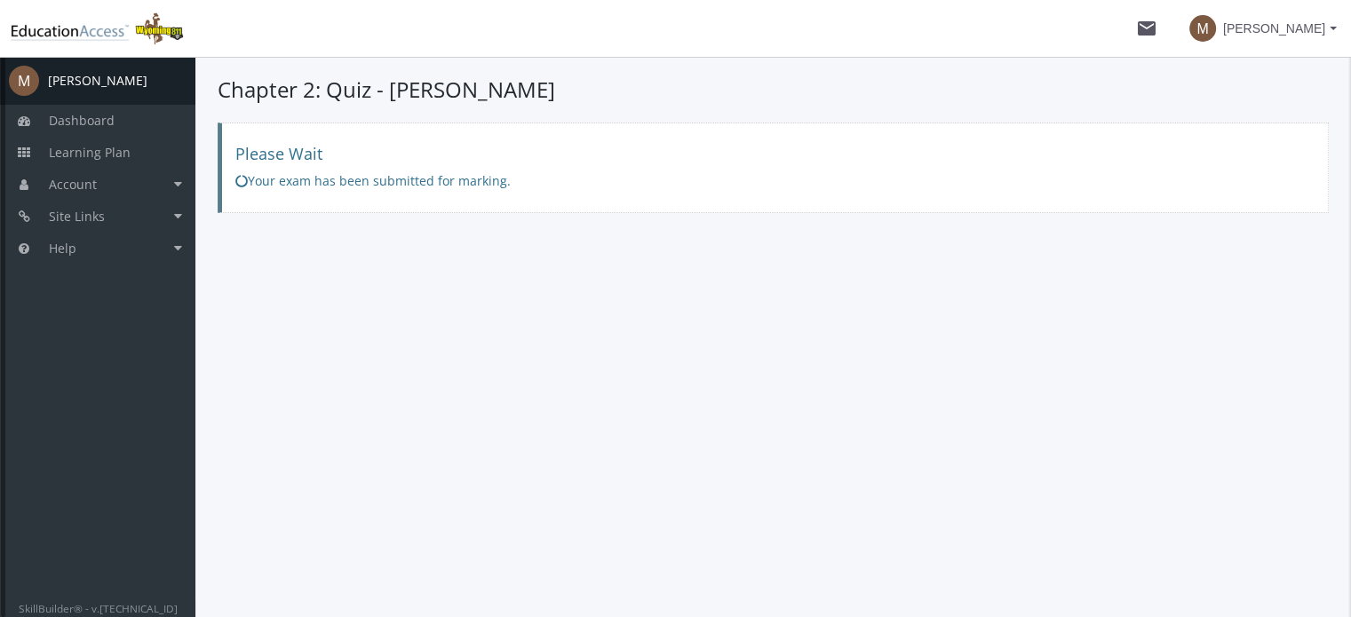
scroll to position [0, 0]
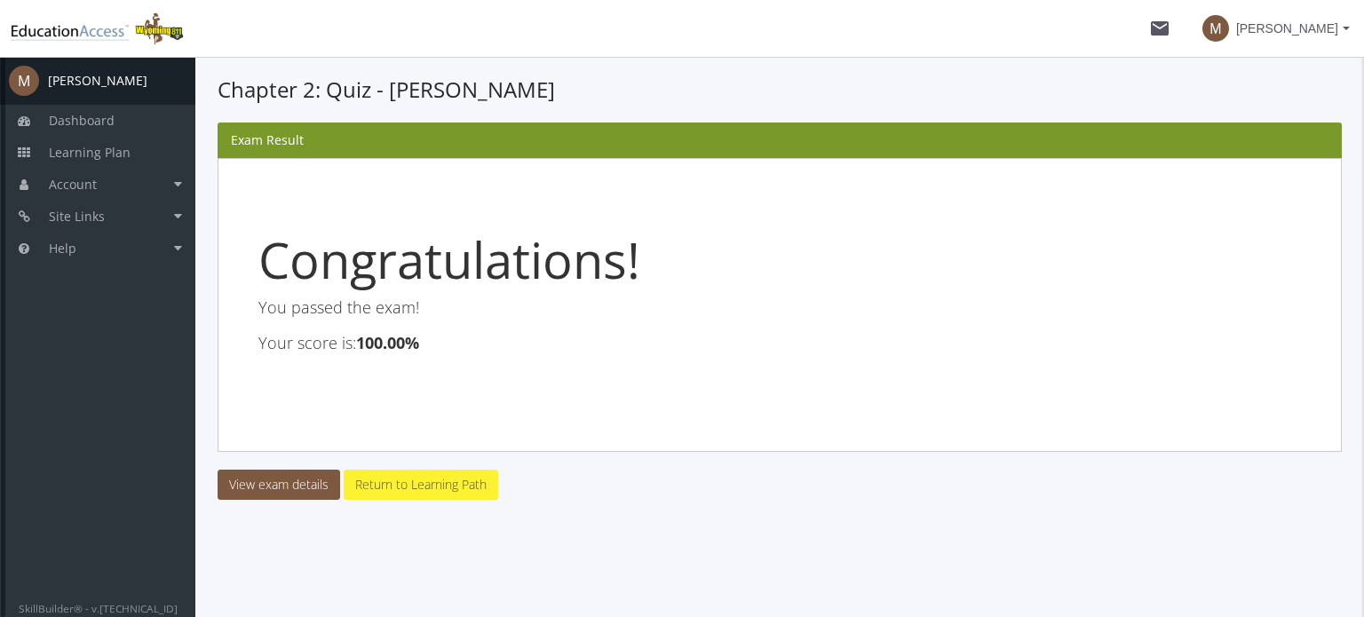
click at [384, 486] on link "Return to Learning Path" at bounding box center [421, 485] width 155 height 30
